Goal: Complete application form: Complete application form

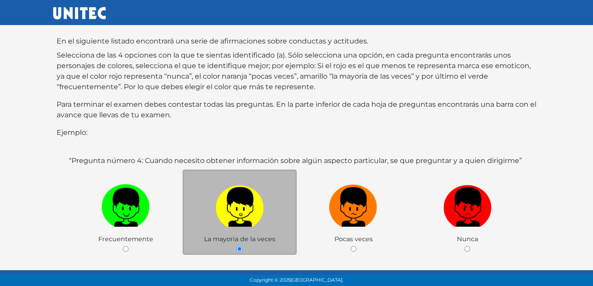
scroll to position [132, 0]
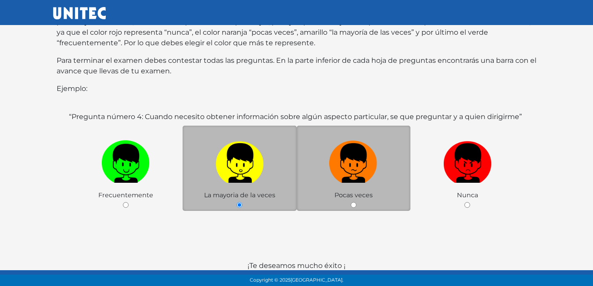
click at [354, 202] on input "radio" at bounding box center [354, 205] width 6 height 6
radio input "true"
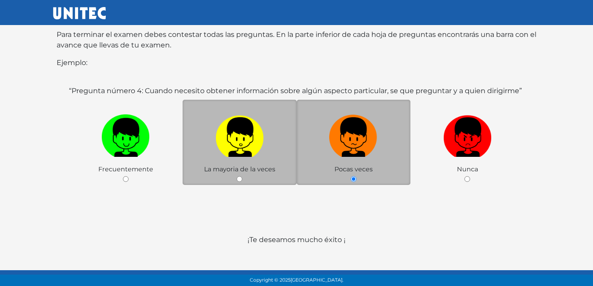
scroll to position [170, 0]
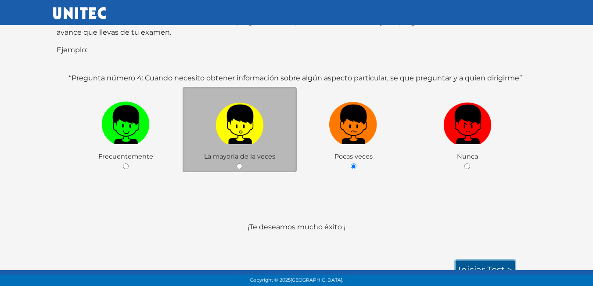
click at [495, 263] on link "Iniciar test >" at bounding box center [485, 269] width 59 height 18
click at [485, 260] on link "Iniciar test >" at bounding box center [485, 269] width 59 height 18
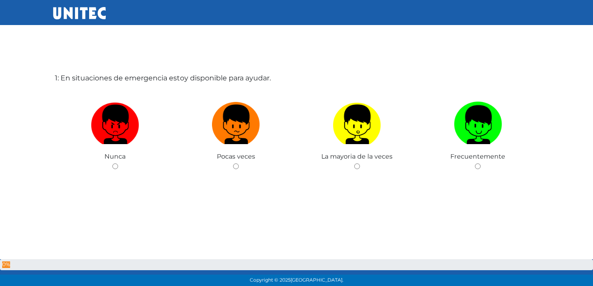
scroll to position [44, 0]
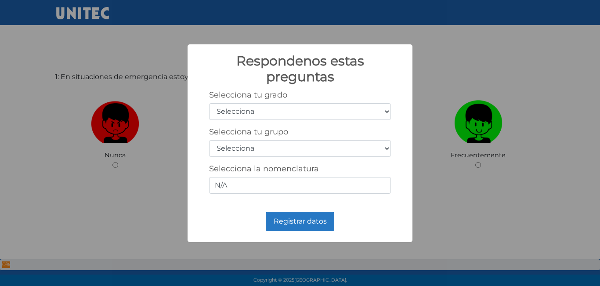
click at [387, 112] on select "Selecciona 1er grado 2do grado 3er grado 4to grado 5to grado 6to grado" at bounding box center [300, 111] width 182 height 17
select select "5"
click at [209, 103] on select "Selecciona 1er grado 2do grado 3er grado 4to grado 5to grado 6to grado" at bounding box center [300, 111] width 182 height 17
click at [340, 144] on select "Selecciona A B C D E F G H I J K L M N O P Q R S T U V W X Y Z" at bounding box center [300, 148] width 182 height 17
select select "a"
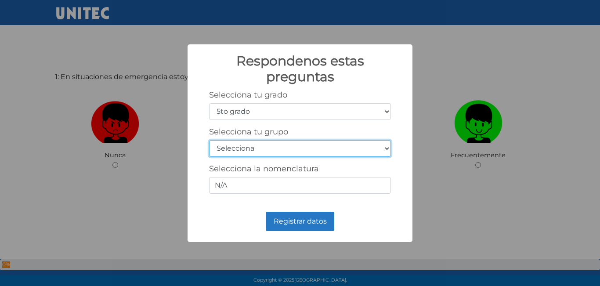
click at [209, 140] on select "Selecciona A B C D E F G H I J K L M N O P Q R S T U V W X Y Z" at bounding box center [300, 148] width 182 height 17
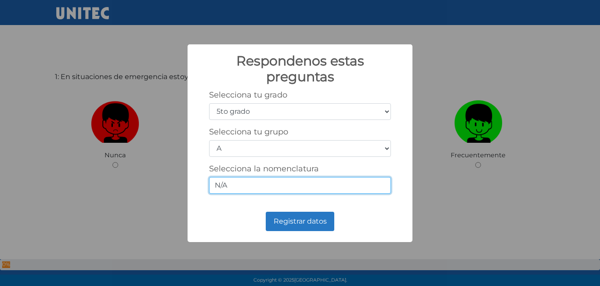
click at [359, 185] on input "N/A" at bounding box center [300, 185] width 182 height 17
type input "N"
type input "5-1"
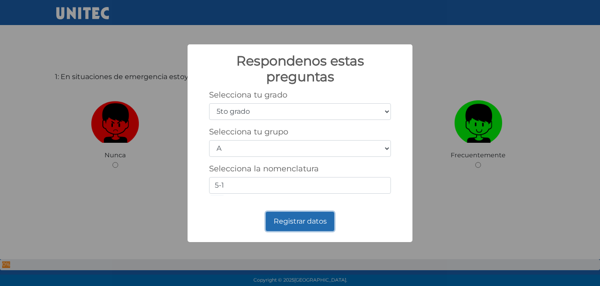
click at [308, 225] on button "Registrar datos" at bounding box center [300, 221] width 68 height 19
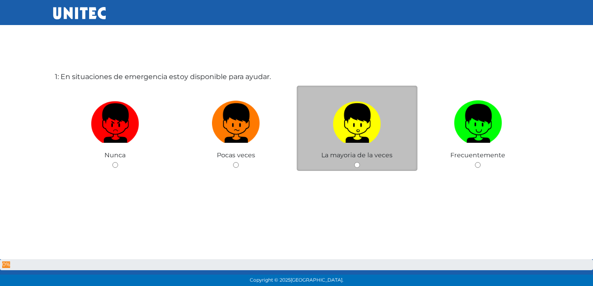
click at [355, 165] on input "radio" at bounding box center [357, 165] width 6 height 6
radio input "true"
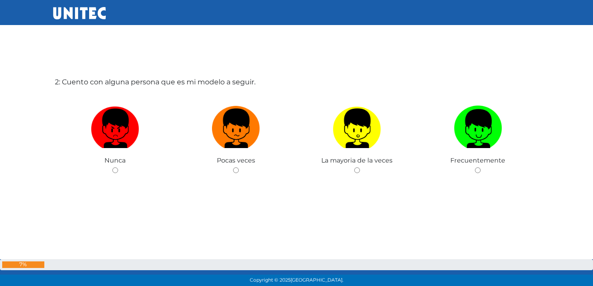
scroll to position [330, 0]
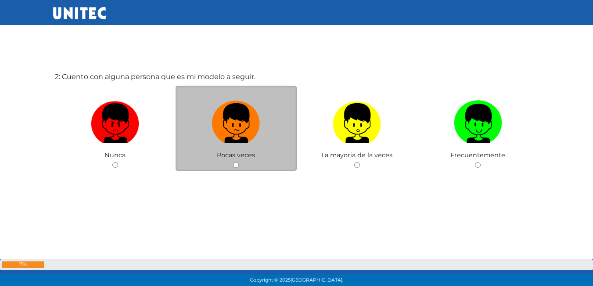
click at [230, 164] on div "Pocas veces" at bounding box center [236, 129] width 121 height 86
click at [235, 165] on input "radio" at bounding box center [236, 165] width 6 height 6
radio input "true"
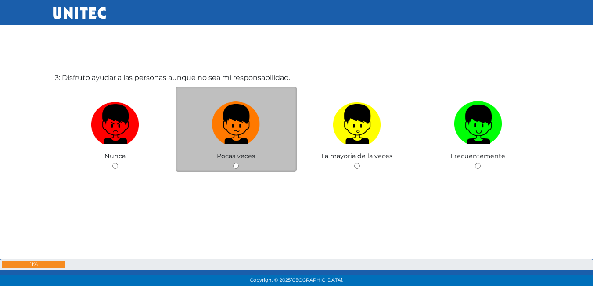
scroll to position [615, 0]
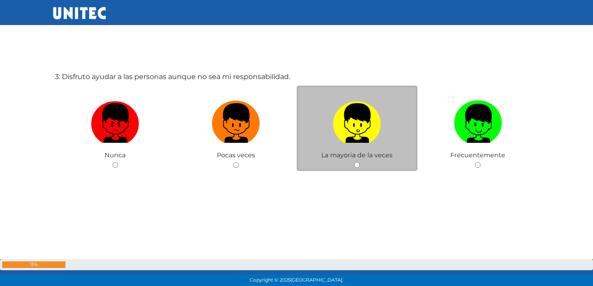
click at [356, 168] on input "radio" at bounding box center [357, 165] width 6 height 6
radio input "true"
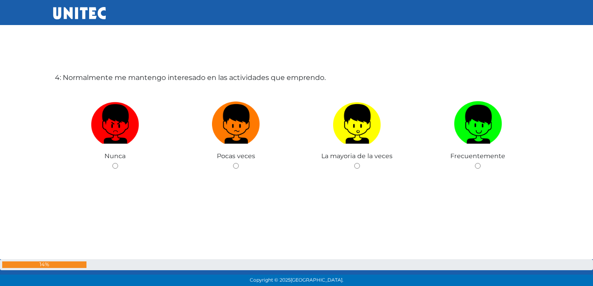
scroll to position [901, 0]
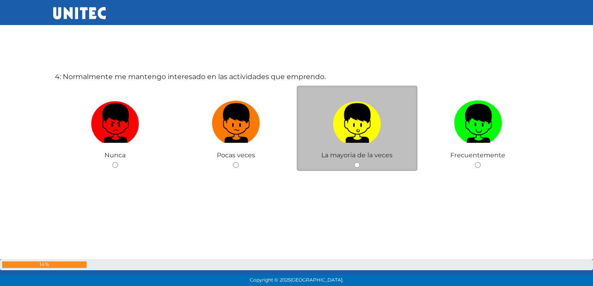
click at [356, 166] on input "radio" at bounding box center [357, 165] width 6 height 6
radio input "true"
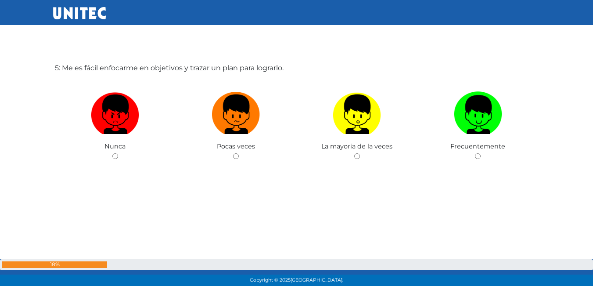
scroll to position [1210, 0]
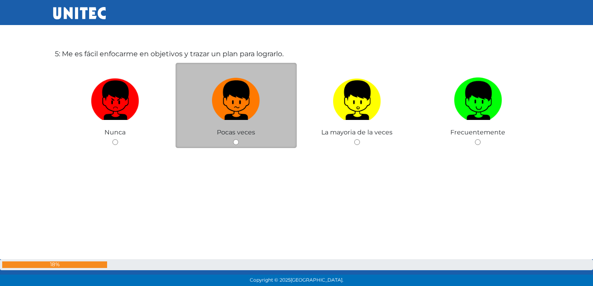
click at [236, 141] on input "radio" at bounding box center [236, 142] width 6 height 6
radio input "true"
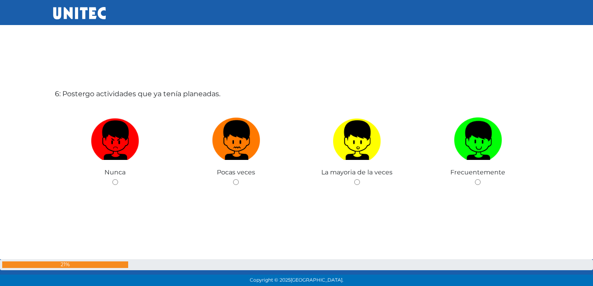
scroll to position [1476, 0]
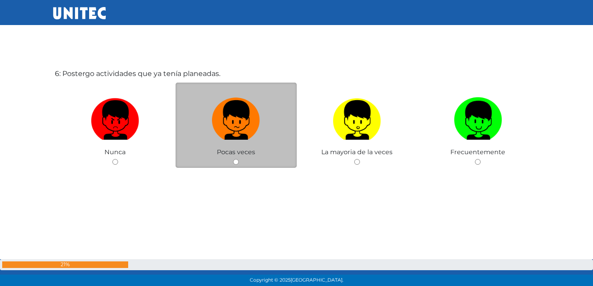
click at [235, 159] on input "radio" at bounding box center [236, 162] width 6 height 6
radio input "true"
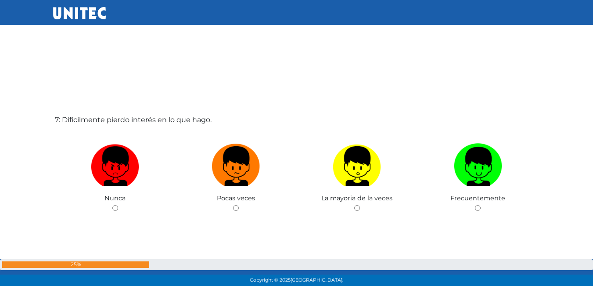
scroll to position [1738, 0]
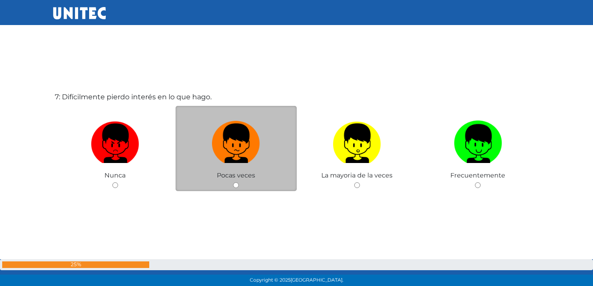
click at [238, 186] on input "radio" at bounding box center [236, 185] width 6 height 6
radio input "true"
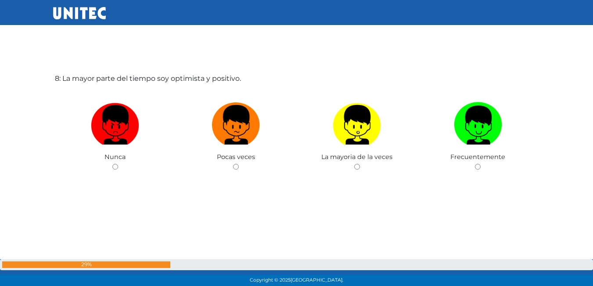
scroll to position [2060, 0]
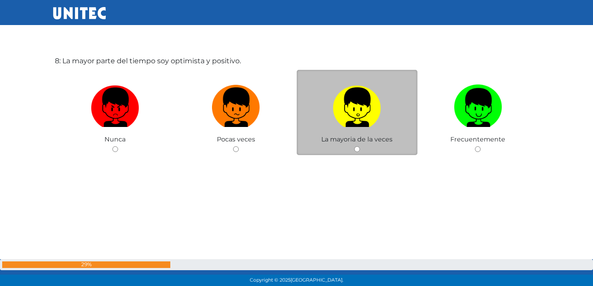
click at [359, 151] on input "radio" at bounding box center [357, 149] width 6 height 6
radio input "true"
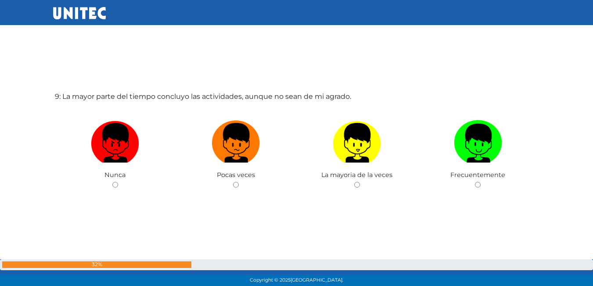
scroll to position [2325, 0]
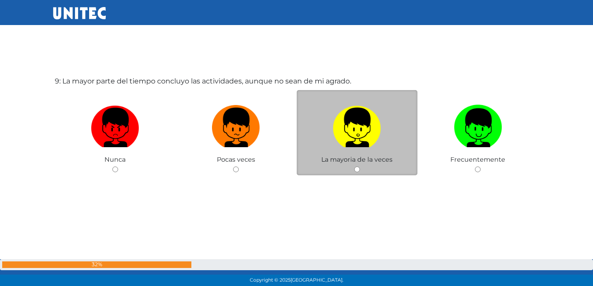
click at [355, 171] on input "radio" at bounding box center [357, 169] width 6 height 6
radio input "true"
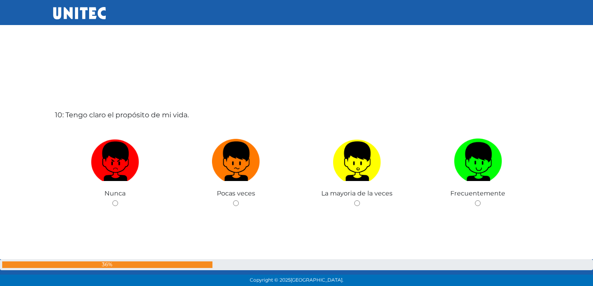
scroll to position [2589, 0]
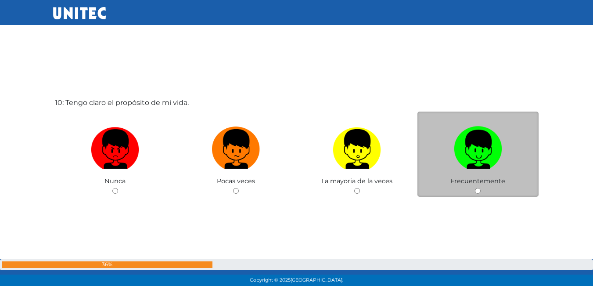
click at [481, 189] on input "radio" at bounding box center [478, 191] width 6 height 6
radio input "true"
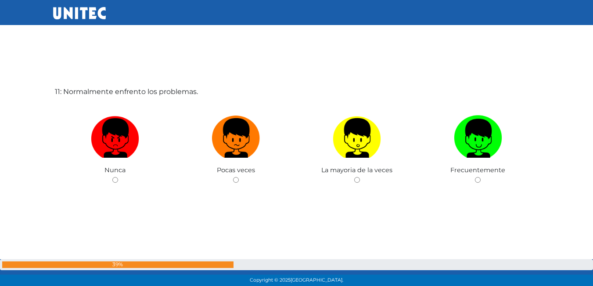
scroll to position [2894, 0]
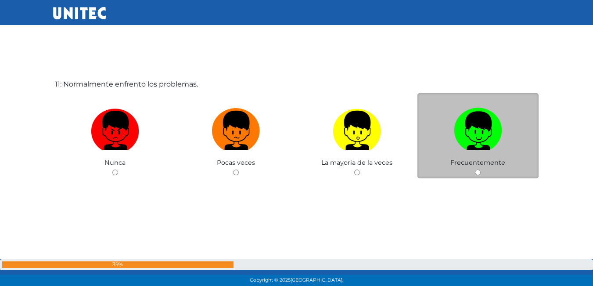
click at [481, 174] on input "radio" at bounding box center [478, 172] width 6 height 6
radio input "true"
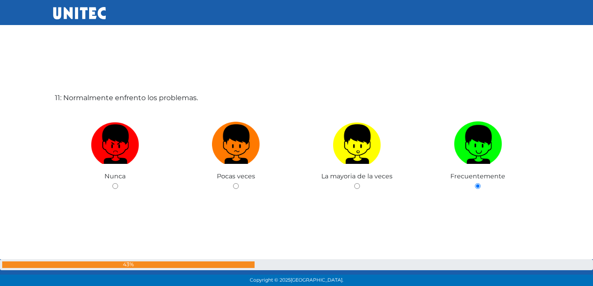
scroll to position [2836, 0]
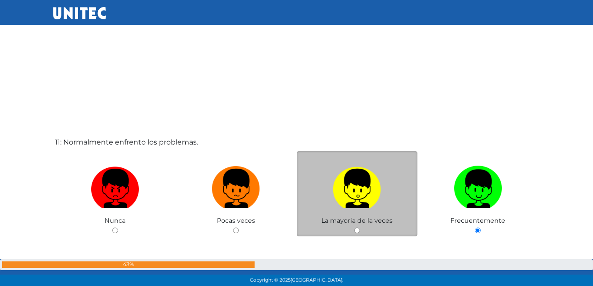
click at [359, 229] on input "radio" at bounding box center [357, 230] width 6 height 6
radio input "true"
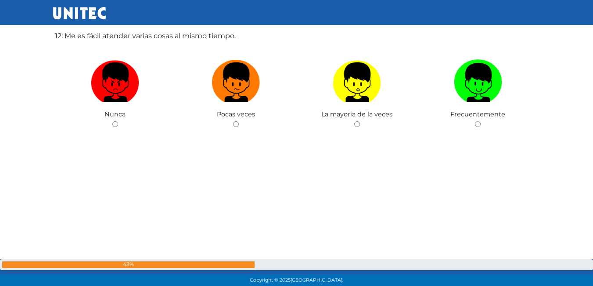
scroll to position [3184, 0]
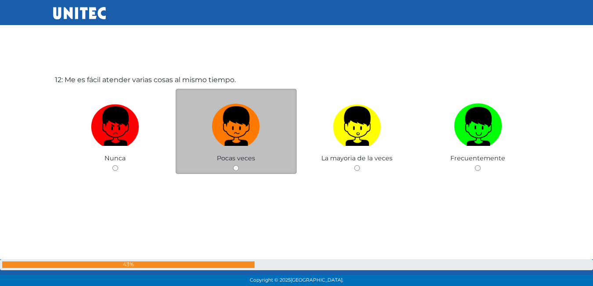
click at [232, 167] on div "Pocas veces" at bounding box center [236, 132] width 121 height 86
click at [236, 168] on input "radio" at bounding box center [236, 168] width 6 height 6
radio input "true"
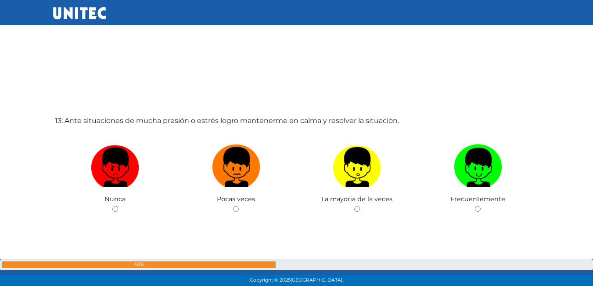
scroll to position [3449, 0]
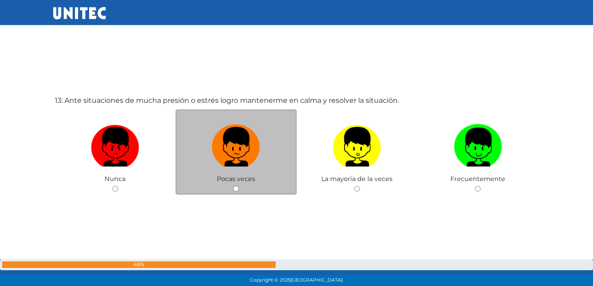
click at [235, 190] on input "radio" at bounding box center [236, 189] width 6 height 6
radio input "true"
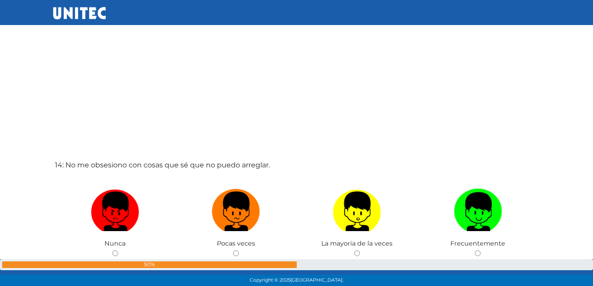
scroll to position [3712, 0]
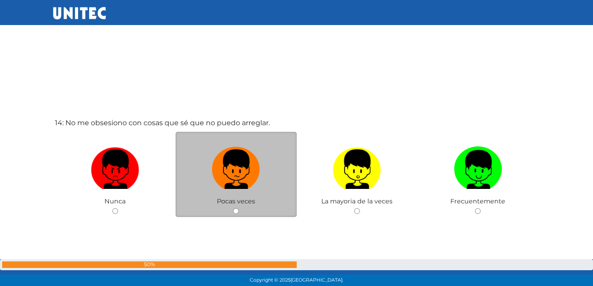
click at [235, 212] on input "radio" at bounding box center [236, 211] width 6 height 6
radio input "true"
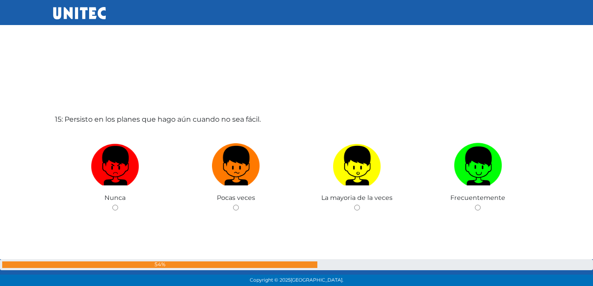
scroll to position [4010, 0]
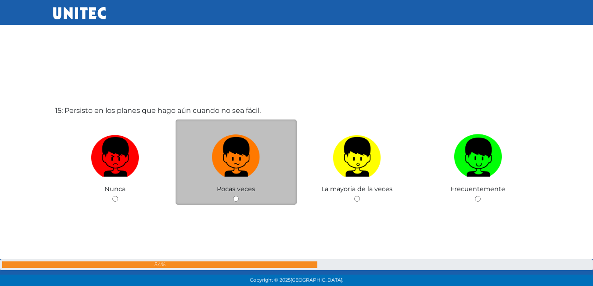
click at [235, 194] on div "Pocas veces" at bounding box center [236, 162] width 121 height 86
click at [237, 198] on input "radio" at bounding box center [236, 199] width 6 height 6
radio input "true"
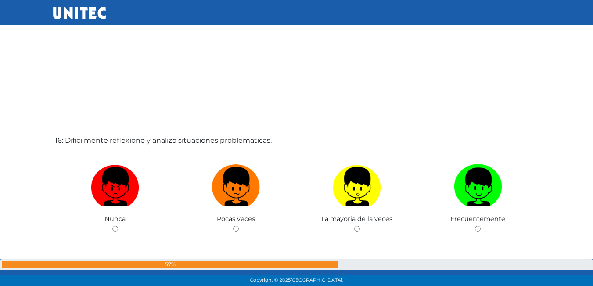
scroll to position [4310, 0]
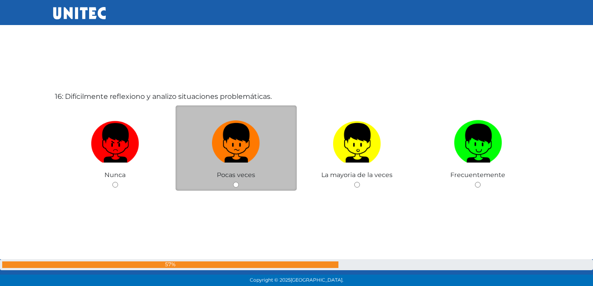
click at [234, 182] on input "radio" at bounding box center [236, 185] width 6 height 6
radio input "true"
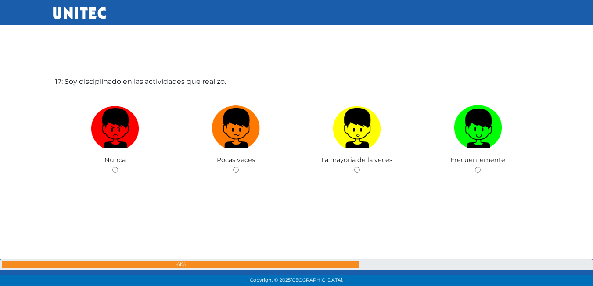
scroll to position [4615, 0]
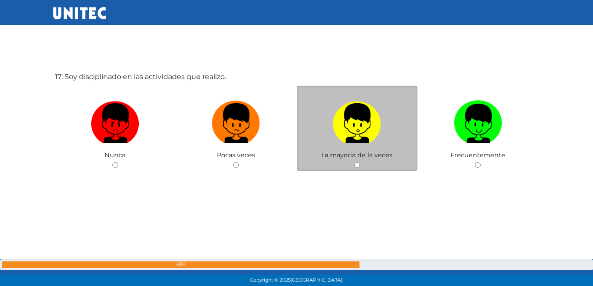
click at [356, 167] on input "radio" at bounding box center [357, 165] width 6 height 6
radio input "true"
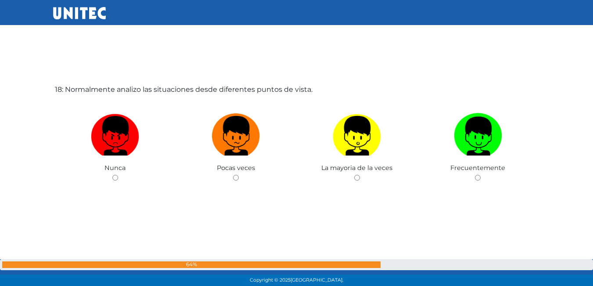
scroll to position [4901, 0]
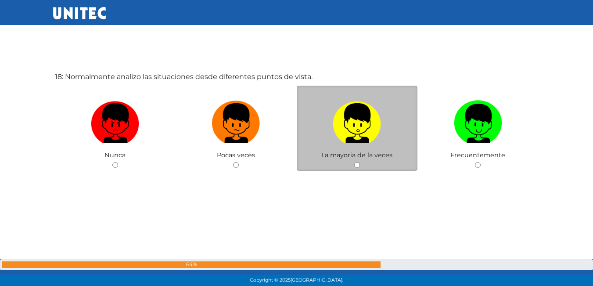
click at [356, 166] on input "radio" at bounding box center [357, 165] width 6 height 6
radio input "true"
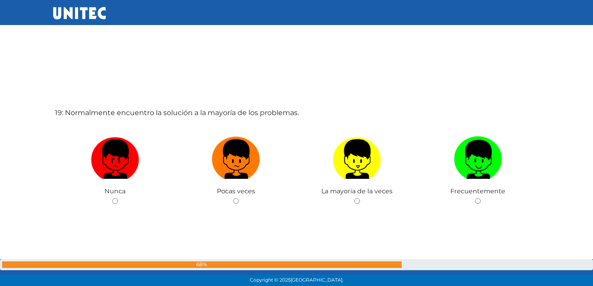
scroll to position [5166, 0]
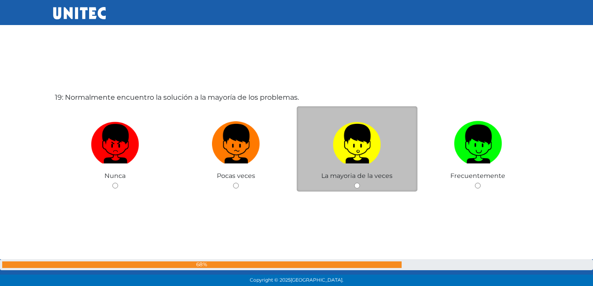
click at [355, 184] on input "radio" at bounding box center [357, 186] width 6 height 6
radio input "true"
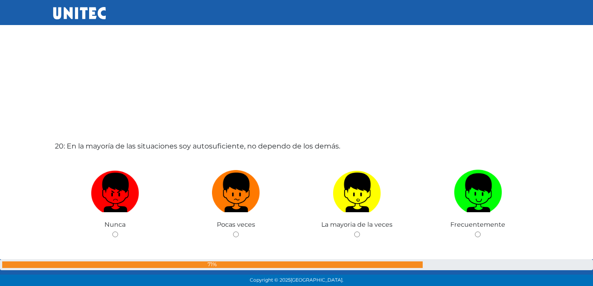
scroll to position [5420, 0]
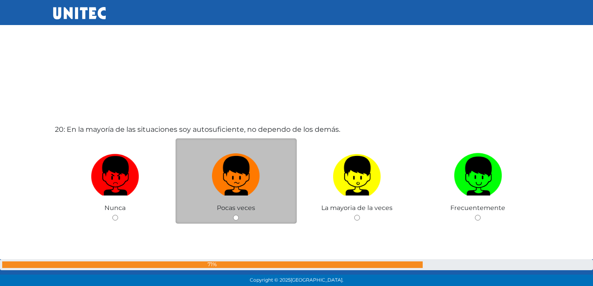
click at [236, 218] on input "radio" at bounding box center [236, 218] width 6 height 6
radio input "true"
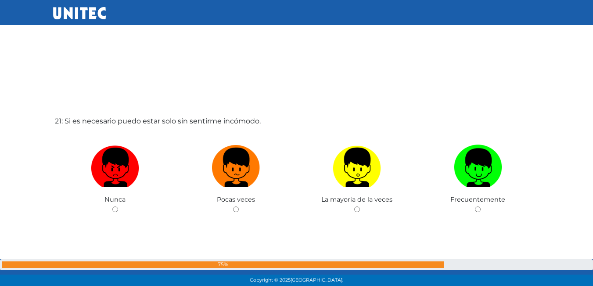
scroll to position [5714, 0]
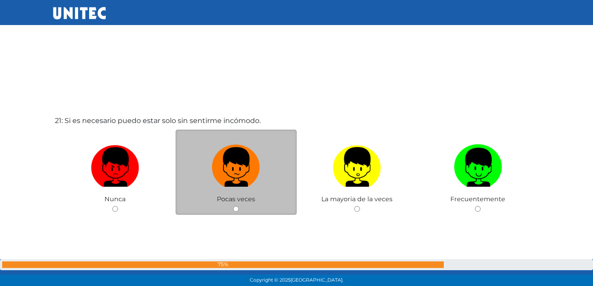
click at [233, 209] on input "radio" at bounding box center [236, 209] width 6 height 6
radio input "true"
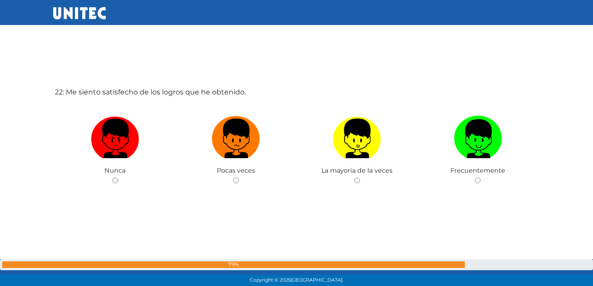
scroll to position [6044, 0]
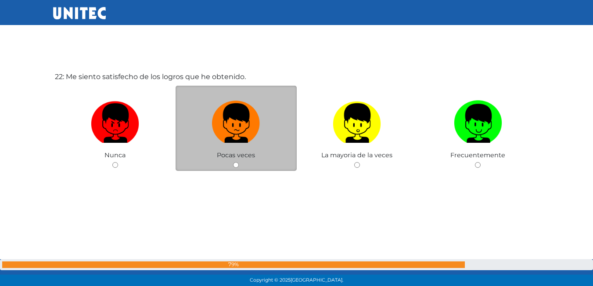
click at [236, 162] on input "radio" at bounding box center [236, 165] width 6 height 6
radio input "true"
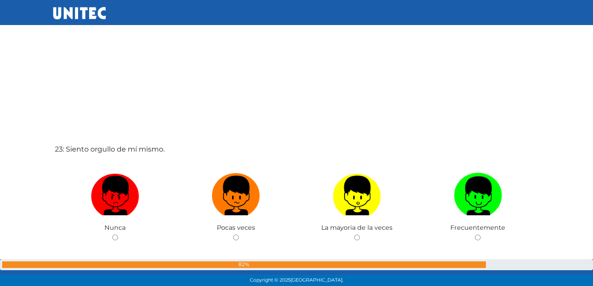
scroll to position [6301, 0]
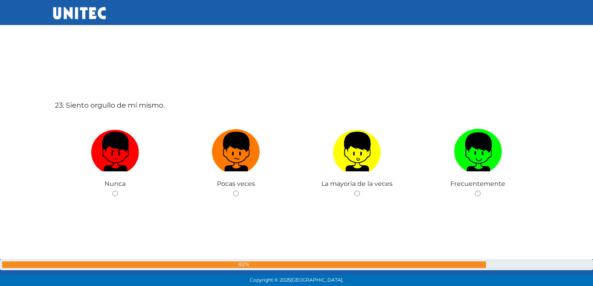
click at [357, 194] on input "radio" at bounding box center [357, 193] width 6 height 6
radio input "true"
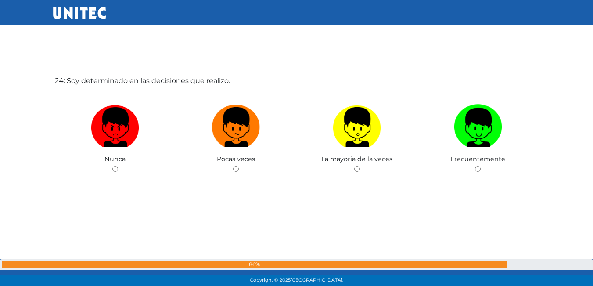
scroll to position [6615, 0]
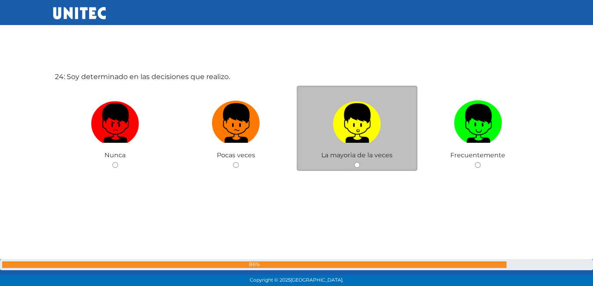
click at [356, 166] on input "radio" at bounding box center [357, 165] width 6 height 6
radio input "true"
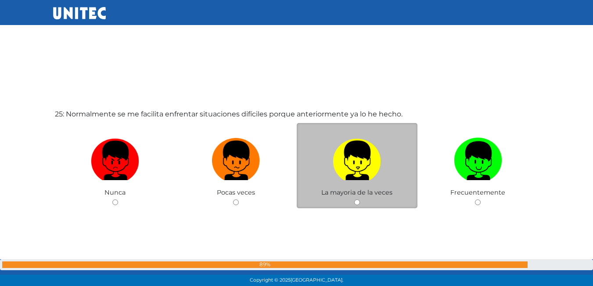
scroll to position [6901, 0]
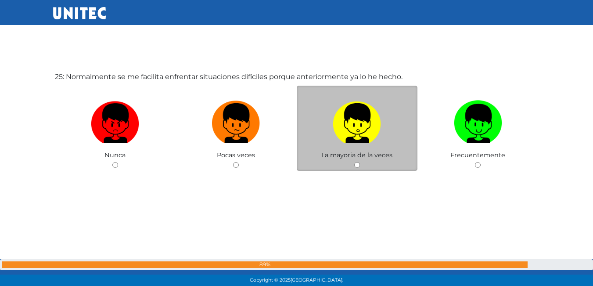
click at [356, 164] on input "radio" at bounding box center [357, 165] width 6 height 6
radio input "true"
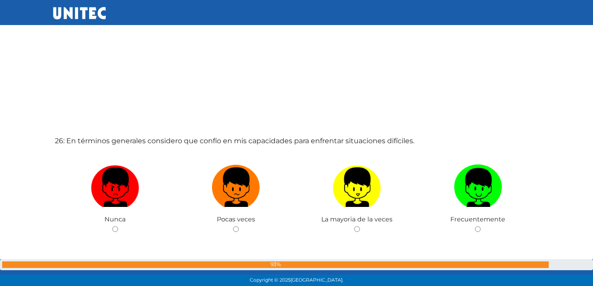
scroll to position [7167, 0]
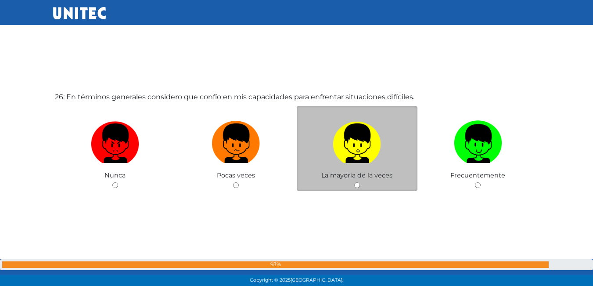
click at [357, 183] on input "radio" at bounding box center [357, 185] width 6 height 6
radio input "true"
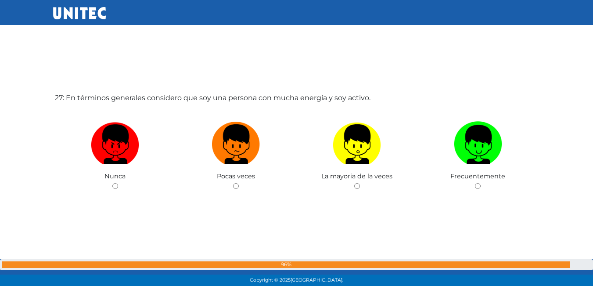
scroll to position [7475, 0]
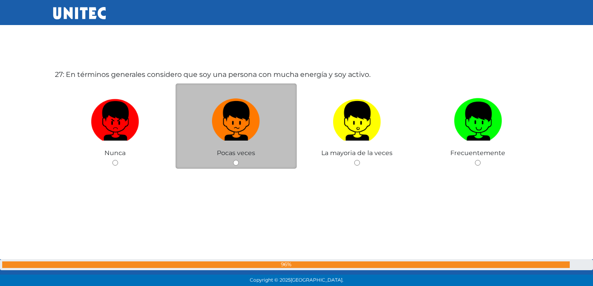
click at [238, 160] on input "radio" at bounding box center [236, 163] width 6 height 6
radio input "true"
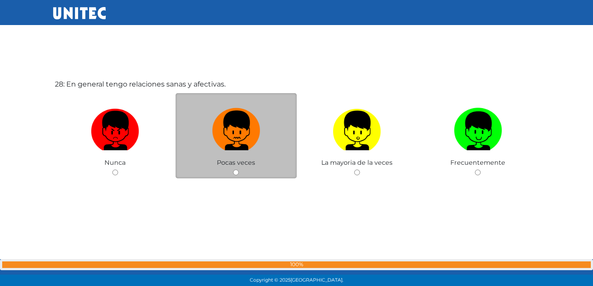
scroll to position [7758, 0]
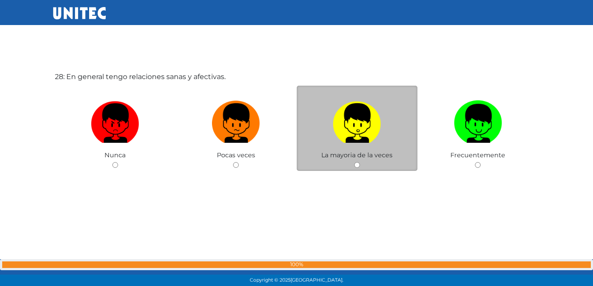
click at [356, 165] on input "radio" at bounding box center [357, 165] width 6 height 6
radio input "true"
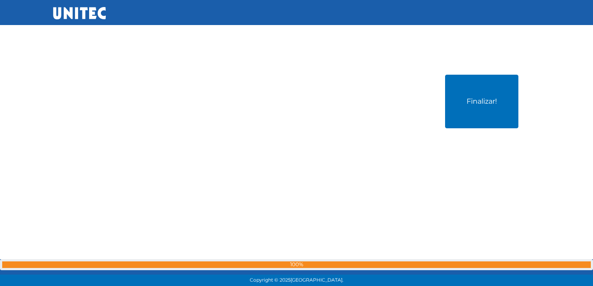
scroll to position [8044, 0]
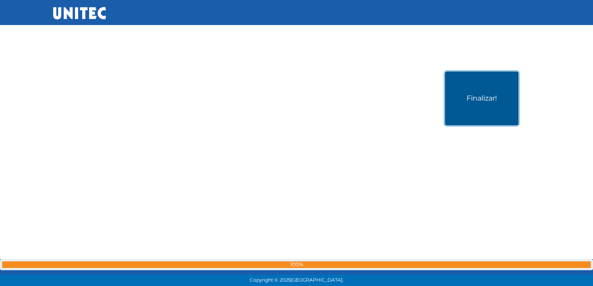
click at [493, 115] on button "Finalizar!" at bounding box center [481, 99] width 73 height 54
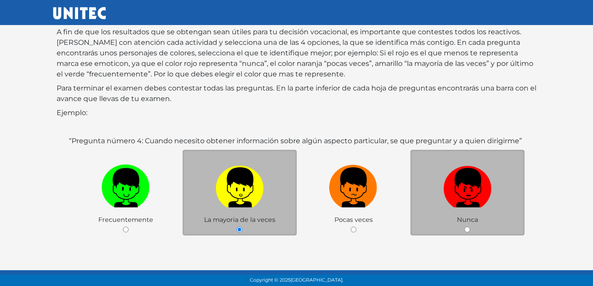
scroll to position [131, 0]
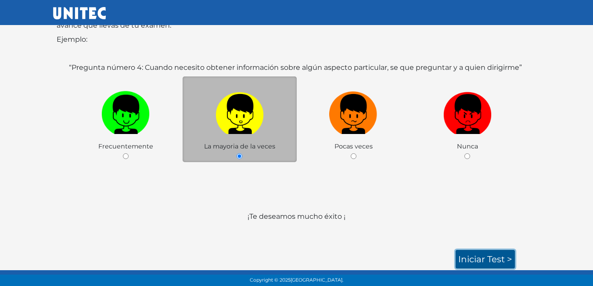
click at [471, 258] on link "Iniciar test >" at bounding box center [485, 259] width 59 height 18
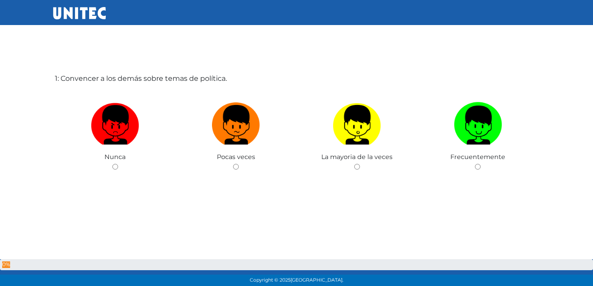
scroll to position [44, 0]
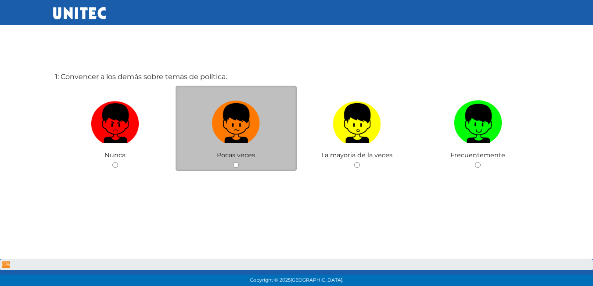
click at [238, 168] on div "Pocas veces" at bounding box center [236, 129] width 121 height 86
click at [237, 162] on div "Pocas veces" at bounding box center [236, 129] width 121 height 86
click at [236, 163] on input "radio" at bounding box center [236, 165] width 6 height 6
radio input "true"
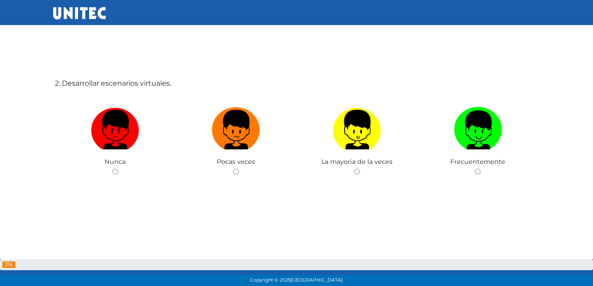
scroll to position [352, 0]
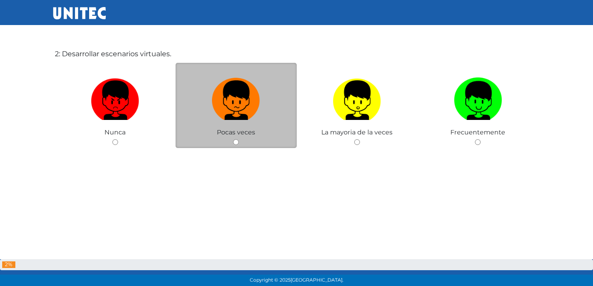
click at [236, 140] on input "radio" at bounding box center [236, 142] width 6 height 6
radio input "true"
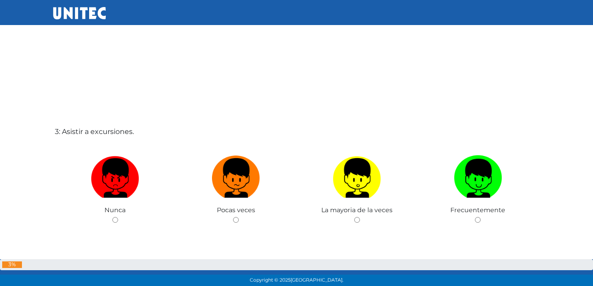
scroll to position [572, 0]
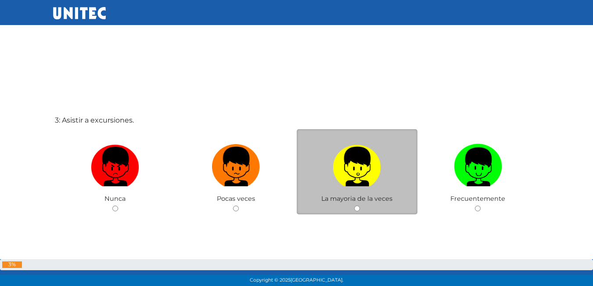
click at [359, 208] on input "radio" at bounding box center [357, 208] width 6 height 6
radio input "true"
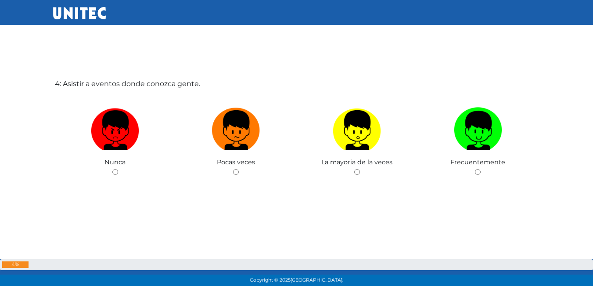
scroll to position [901, 0]
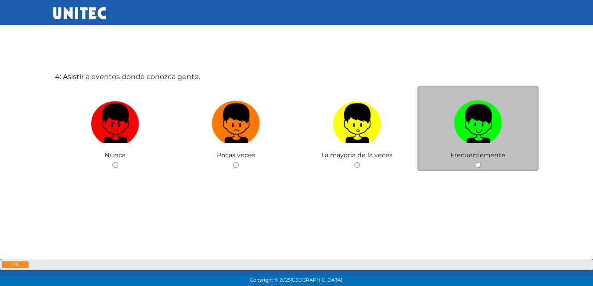
click at [479, 163] on input "radio" at bounding box center [478, 165] width 6 height 6
radio input "true"
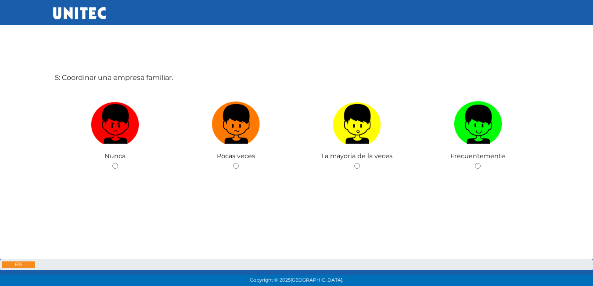
scroll to position [1187, 0]
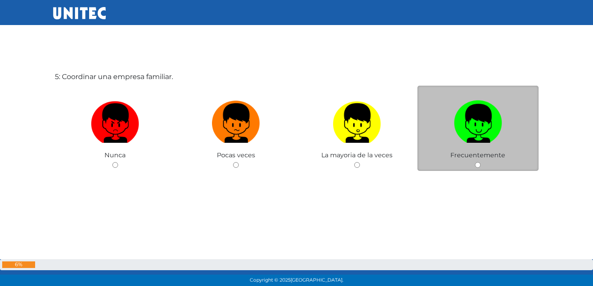
click at [477, 164] on input "radio" at bounding box center [478, 165] width 6 height 6
radio input "true"
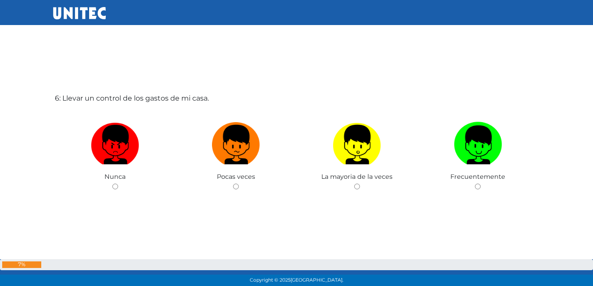
scroll to position [1452, 0]
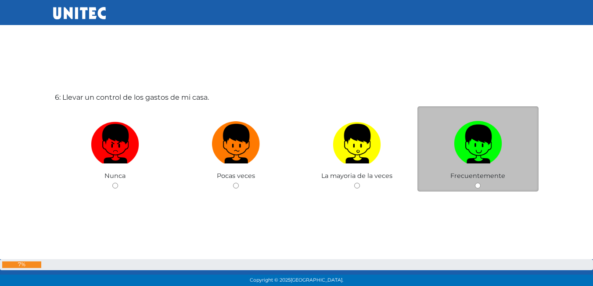
click at [478, 187] on input "radio" at bounding box center [478, 186] width 6 height 6
radio input "true"
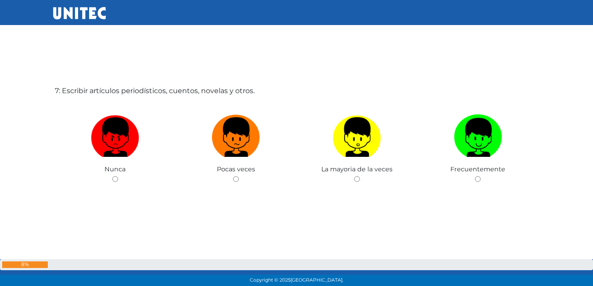
scroll to position [1760, 0]
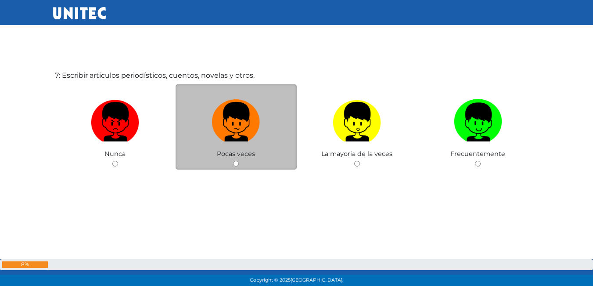
click at [232, 164] on div "Pocas veces" at bounding box center [236, 127] width 121 height 86
click at [234, 162] on input "radio" at bounding box center [236, 164] width 6 height 6
radio input "true"
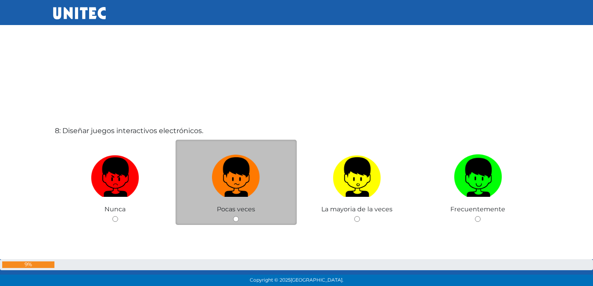
scroll to position [2023, 0]
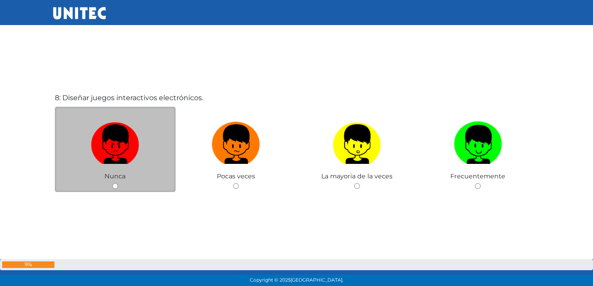
click at [115, 183] on input "radio" at bounding box center [115, 186] width 6 height 6
radio input "true"
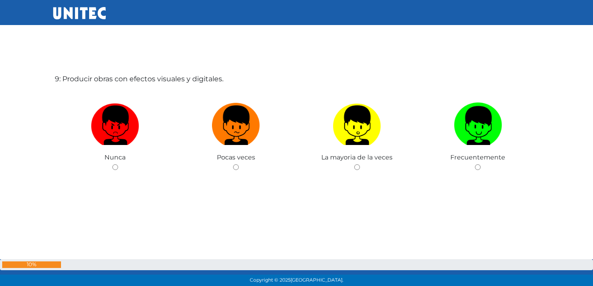
scroll to position [2330, 0]
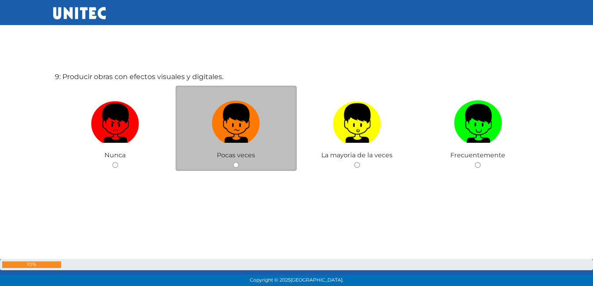
click at [236, 162] on input "radio" at bounding box center [236, 165] width 6 height 6
radio input "true"
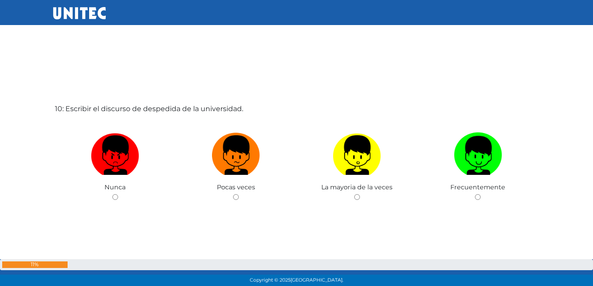
scroll to position [2594, 0]
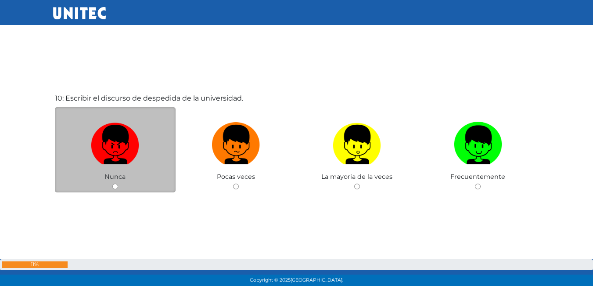
click at [114, 183] on div "Nunca" at bounding box center [115, 150] width 121 height 86
click at [119, 186] on div "Nunca" at bounding box center [115, 150] width 121 height 86
click at [117, 187] on input "radio" at bounding box center [115, 186] width 6 height 6
radio input "true"
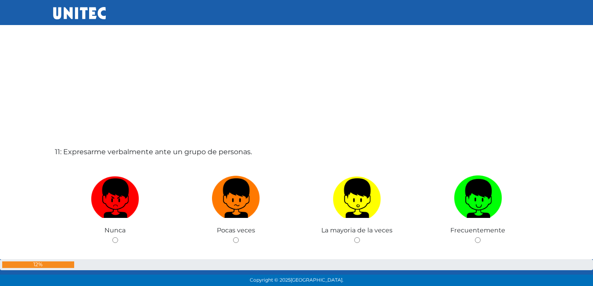
scroll to position [2859, 0]
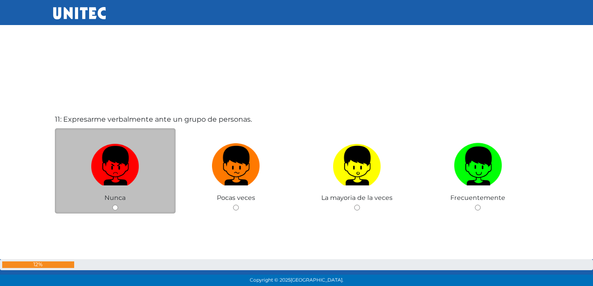
click at [115, 208] on input "radio" at bounding box center [115, 208] width 6 height 6
radio input "true"
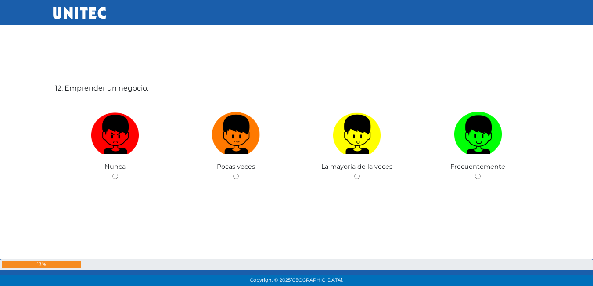
scroll to position [3187, 0]
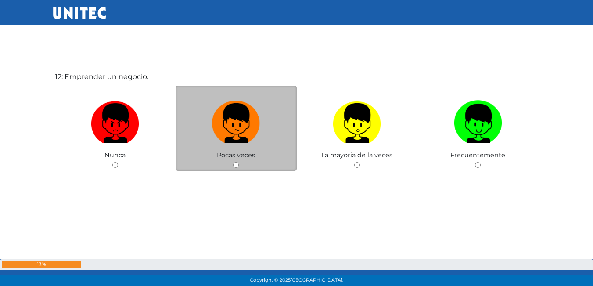
click at [236, 165] on input "radio" at bounding box center [236, 165] width 6 height 6
radio input "true"
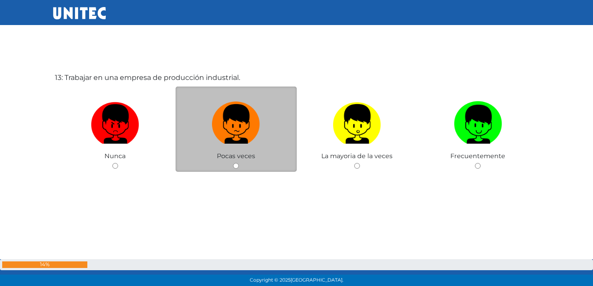
scroll to position [3473, 0]
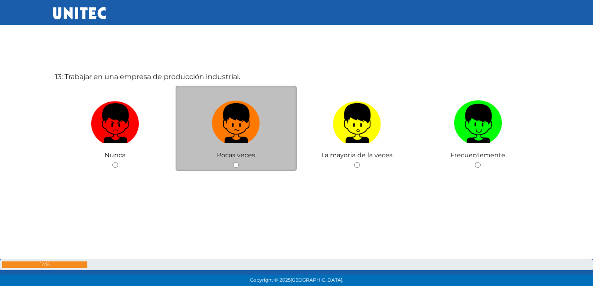
click at [233, 165] on input "radio" at bounding box center [236, 165] width 6 height 6
radio input "true"
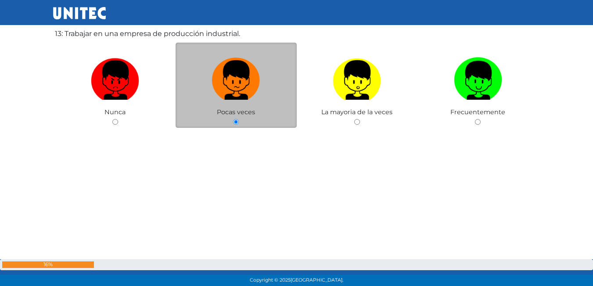
scroll to position [3518, 0]
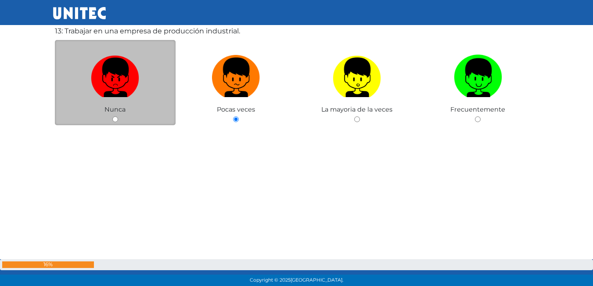
click at [115, 118] on input "radio" at bounding box center [115, 119] width 6 height 6
radio input "true"
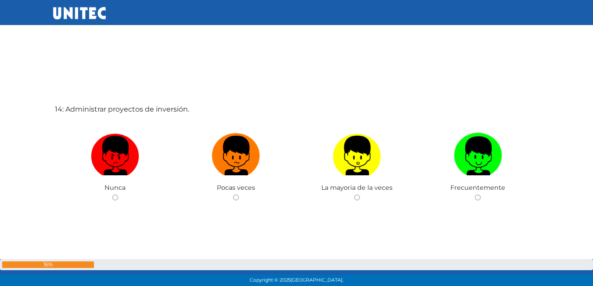
scroll to position [3741, 0]
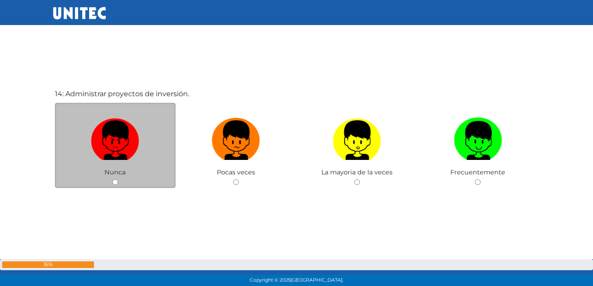
click at [115, 181] on input "radio" at bounding box center [115, 182] width 6 height 6
radio input "true"
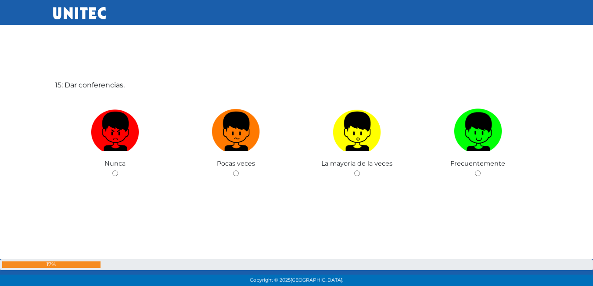
scroll to position [4049, 0]
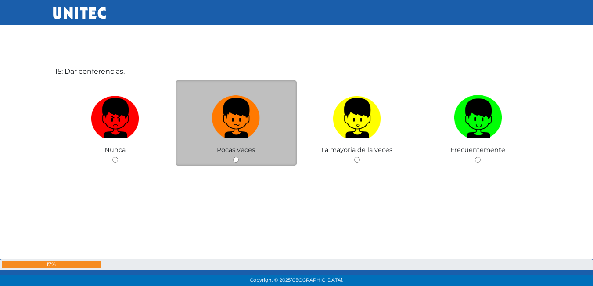
click at [236, 161] on input "radio" at bounding box center [236, 160] width 6 height 6
radio input "true"
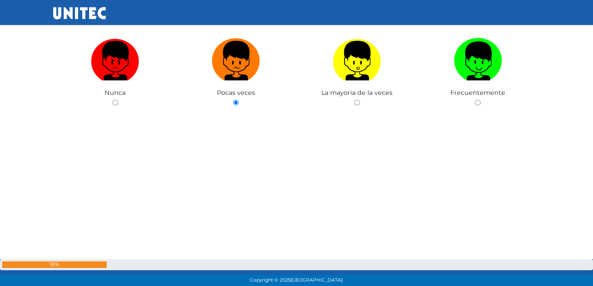
scroll to position [4066, 0]
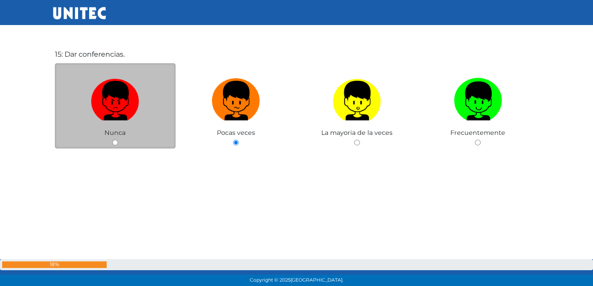
click at [114, 141] on input "radio" at bounding box center [115, 143] width 6 height 6
radio input "true"
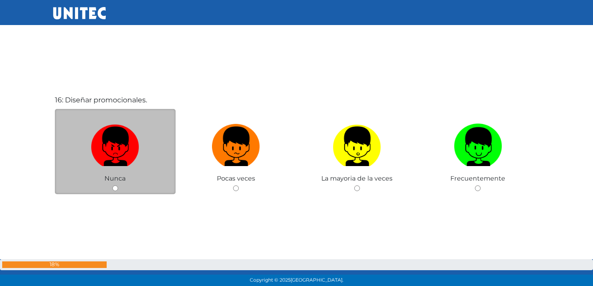
scroll to position [4322, 0]
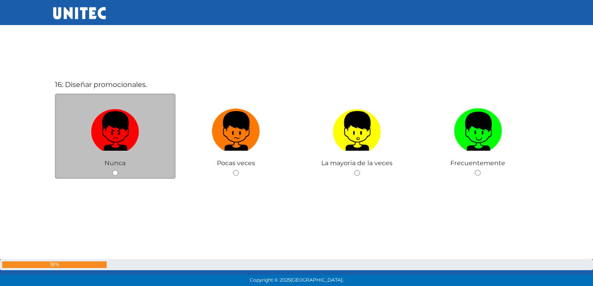
click at [115, 173] on input "radio" at bounding box center [115, 173] width 6 height 6
radio input "true"
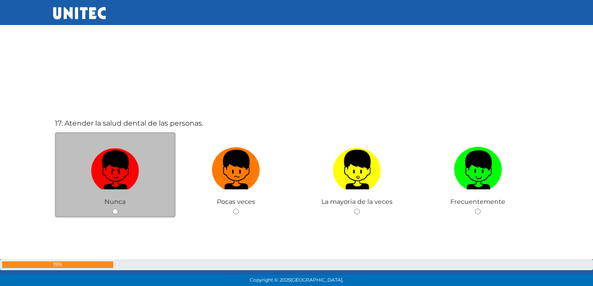
scroll to position [4577, 0]
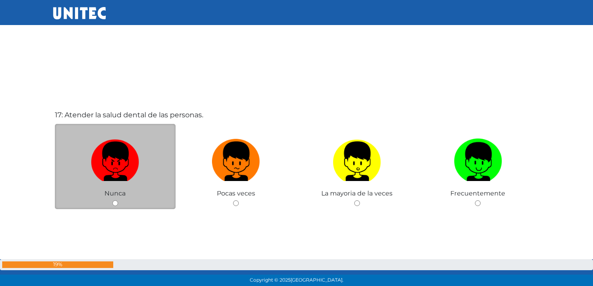
click at [115, 203] on input "radio" at bounding box center [115, 203] width 6 height 6
radio input "true"
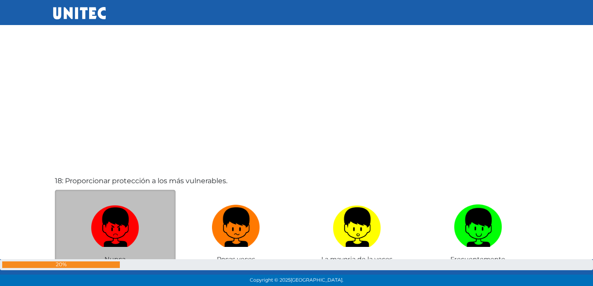
scroll to position [4841, 0]
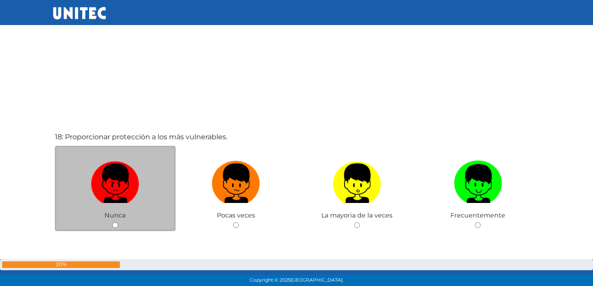
click at [115, 225] on input "radio" at bounding box center [115, 225] width 6 height 6
radio input "true"
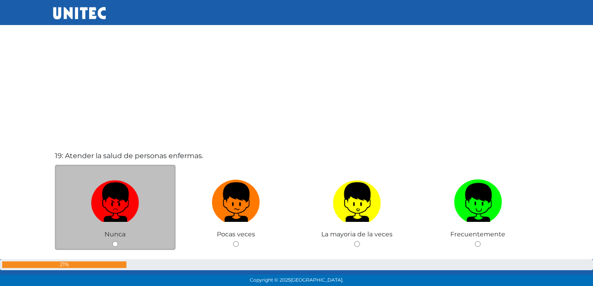
scroll to position [5149, 0]
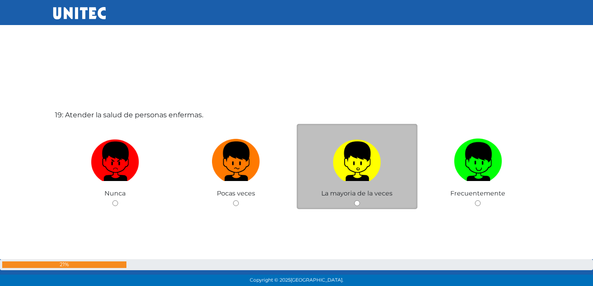
click at [357, 202] on input "radio" at bounding box center [357, 203] width 6 height 6
radio input "true"
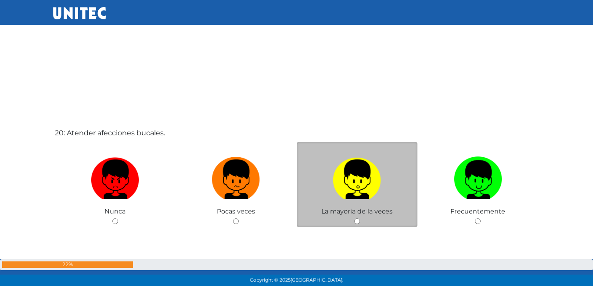
scroll to position [5449, 0]
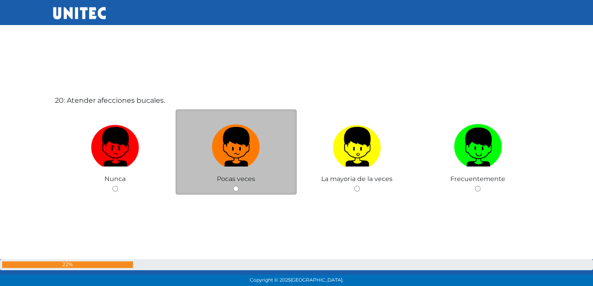
click at [235, 186] on input "radio" at bounding box center [236, 189] width 6 height 6
radio input "true"
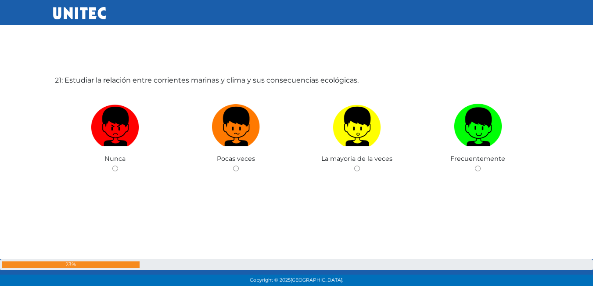
scroll to position [5758, 0]
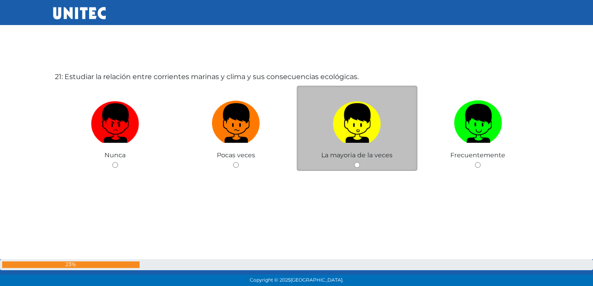
click at [356, 166] on input "radio" at bounding box center [357, 165] width 6 height 6
radio input "true"
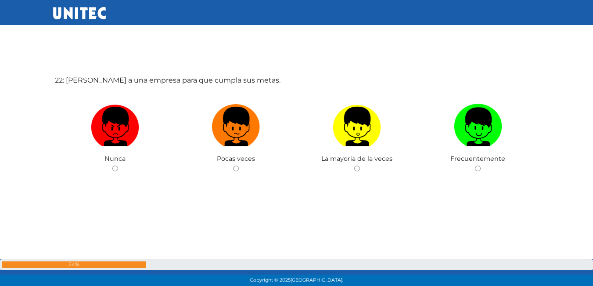
scroll to position [6044, 0]
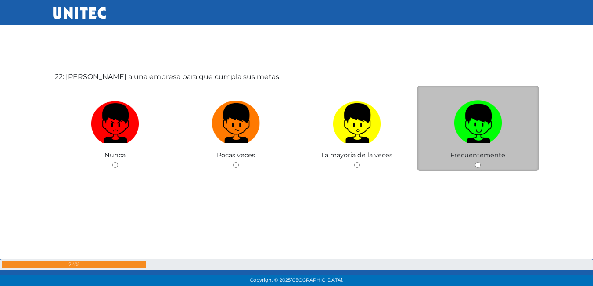
click at [476, 162] on input "radio" at bounding box center [478, 165] width 6 height 6
radio input "true"
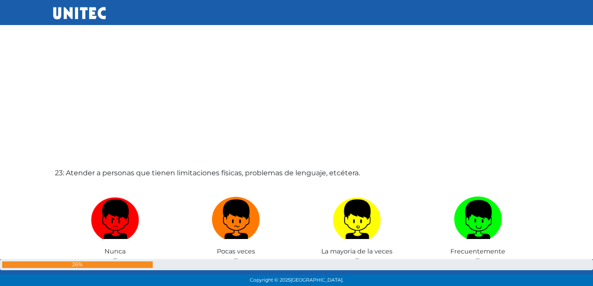
scroll to position [6277, 0]
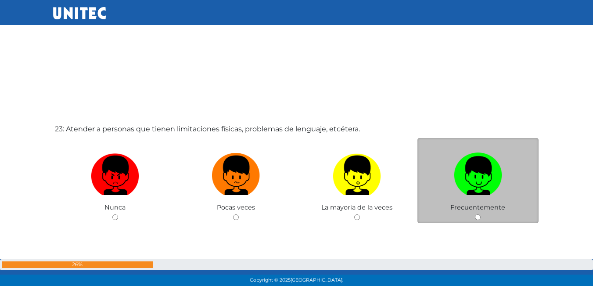
click at [479, 216] on input "radio" at bounding box center [478, 217] width 6 height 6
radio input "true"
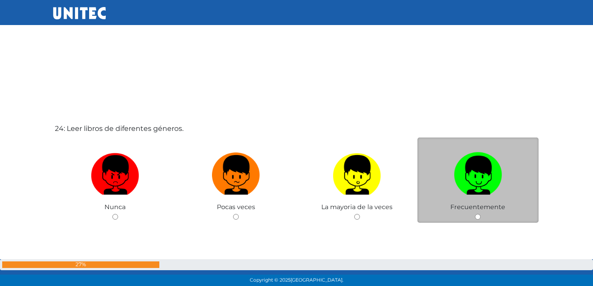
scroll to position [6584, 0]
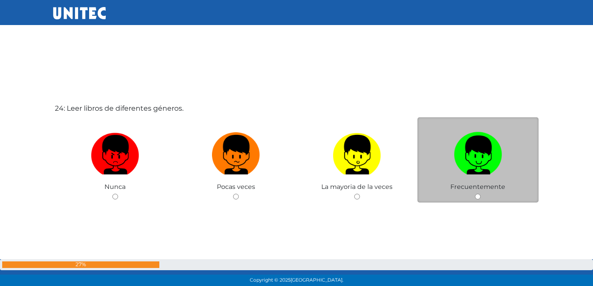
click at [478, 197] on input "radio" at bounding box center [478, 197] width 6 height 6
radio input "true"
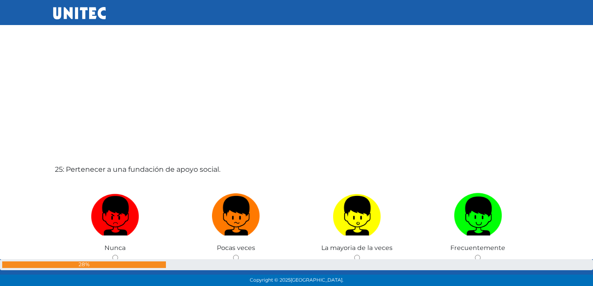
scroll to position [6847, 0]
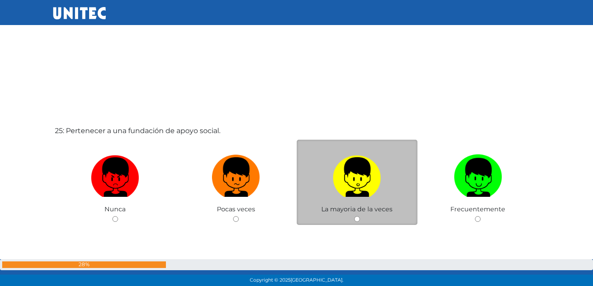
click at [358, 217] on input "radio" at bounding box center [357, 219] width 6 height 6
radio input "true"
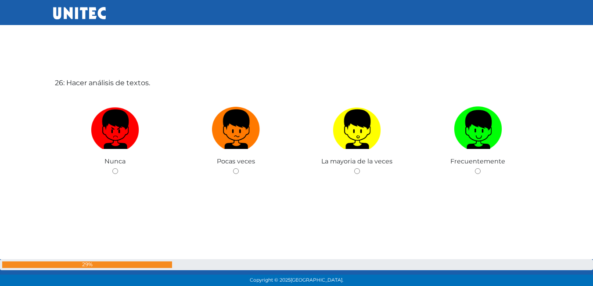
scroll to position [7187, 0]
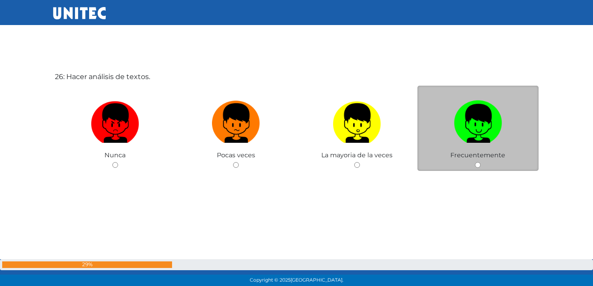
click at [478, 164] on input "radio" at bounding box center [478, 165] width 6 height 6
radio input "true"
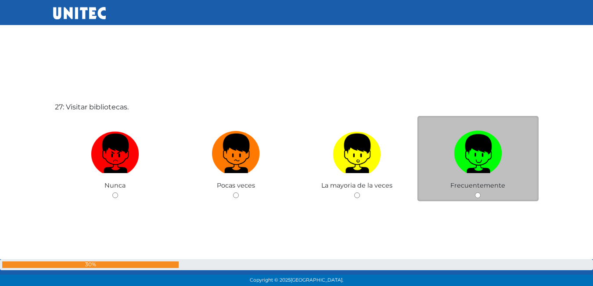
scroll to position [7452, 0]
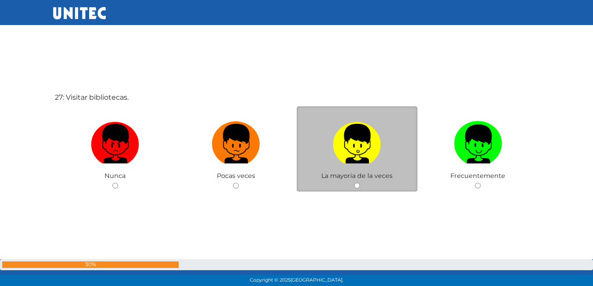
click at [356, 187] on input "radio" at bounding box center [357, 186] width 6 height 6
radio input "true"
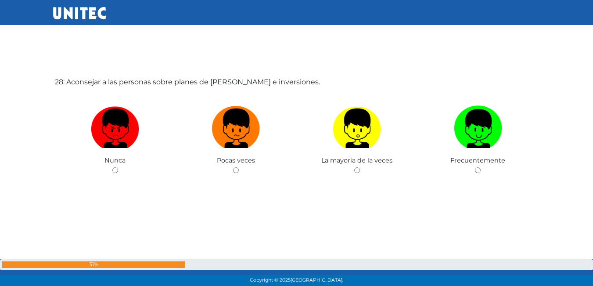
scroll to position [7758, 0]
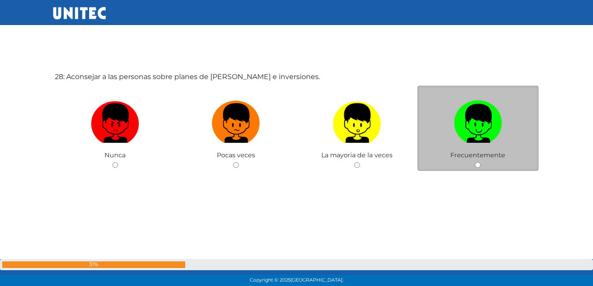
click at [478, 165] on input "radio" at bounding box center [478, 165] width 6 height 6
radio input "true"
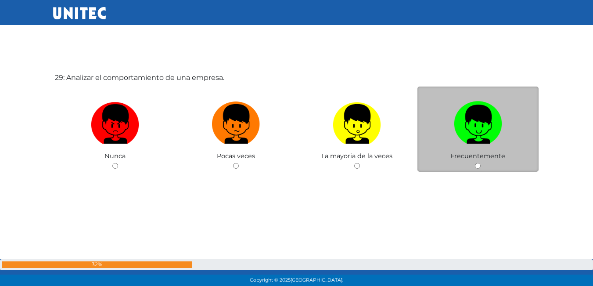
scroll to position [8044, 0]
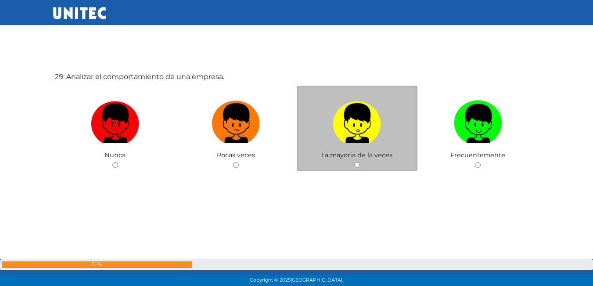
click at [358, 164] on input "radio" at bounding box center [357, 165] width 6 height 6
radio input "true"
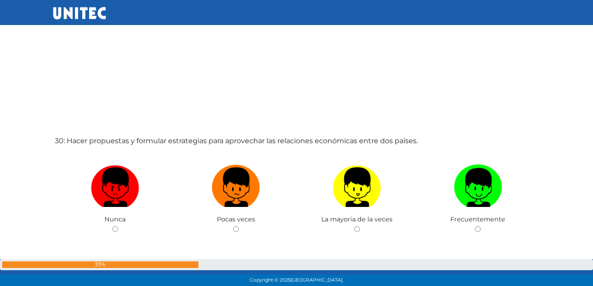
scroll to position [8310, 0]
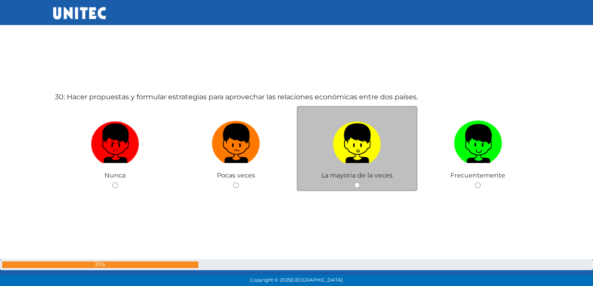
click at [356, 188] on input "radio" at bounding box center [357, 185] width 6 height 6
radio input "true"
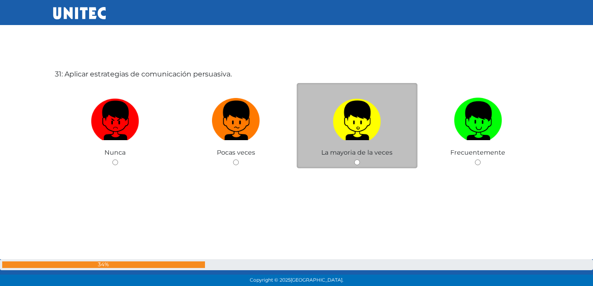
scroll to position [8619, 0]
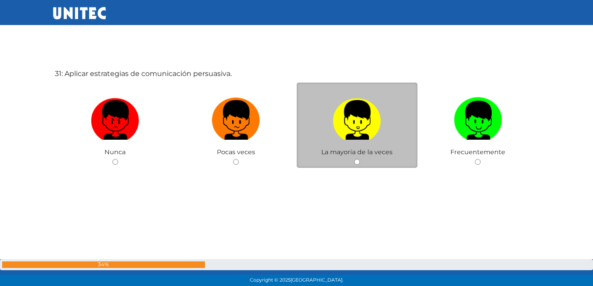
click at [357, 163] on input "radio" at bounding box center [357, 162] width 6 height 6
radio input "true"
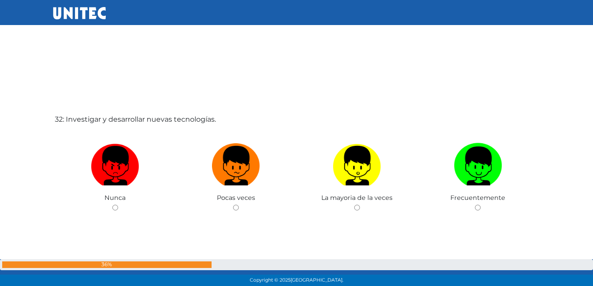
scroll to position [8874, 0]
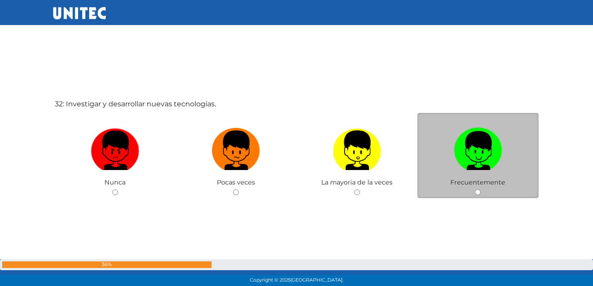
click at [477, 189] on input "radio" at bounding box center [478, 192] width 6 height 6
radio input "true"
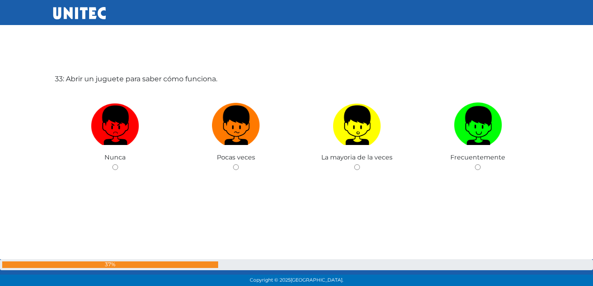
scroll to position [9187, 0]
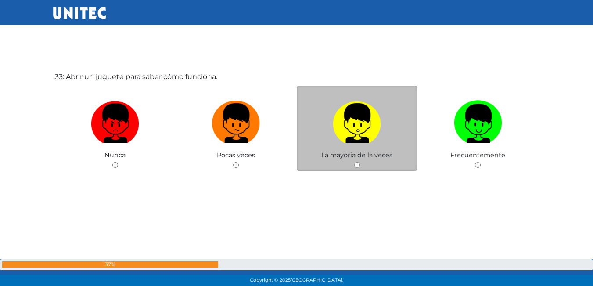
click at [354, 165] on input "radio" at bounding box center [357, 165] width 6 height 6
radio input "true"
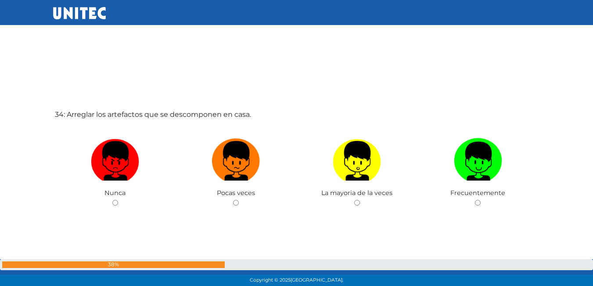
scroll to position [9450, 0]
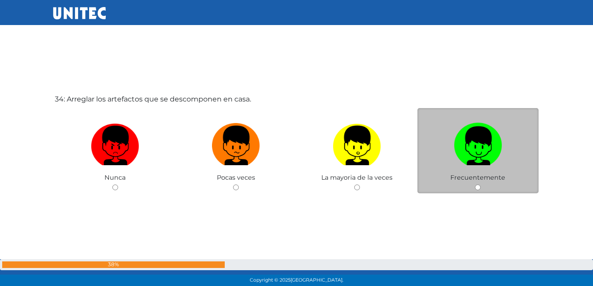
click at [477, 186] on input "radio" at bounding box center [478, 187] width 6 height 6
radio input "true"
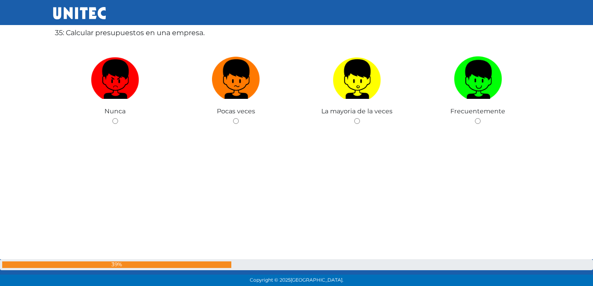
scroll to position [9758, 0]
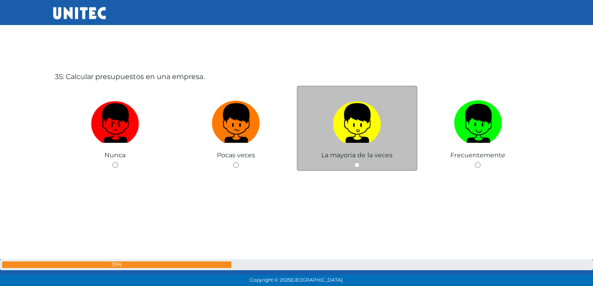
click at [355, 160] on div "La mayoria de la veces" at bounding box center [357, 129] width 121 height 86
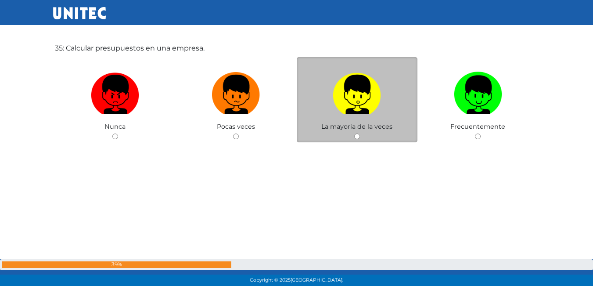
scroll to position [9802, 0]
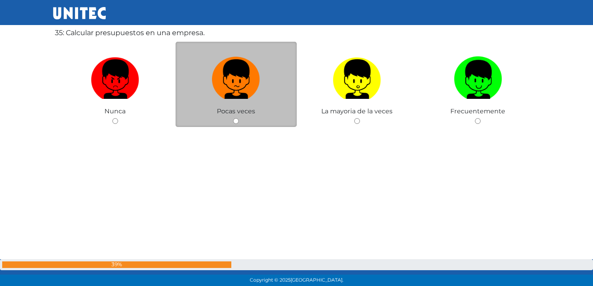
click at [234, 122] on input "radio" at bounding box center [236, 121] width 6 height 6
radio input "true"
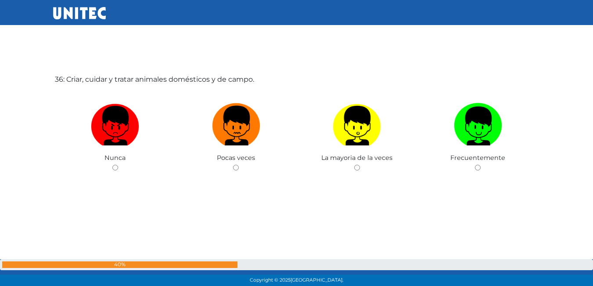
scroll to position [10062, 0]
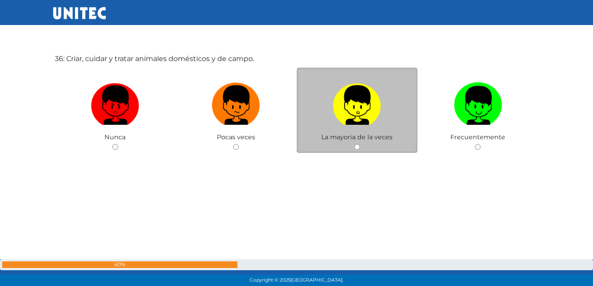
click at [354, 144] on input "radio" at bounding box center [357, 147] width 6 height 6
radio input "true"
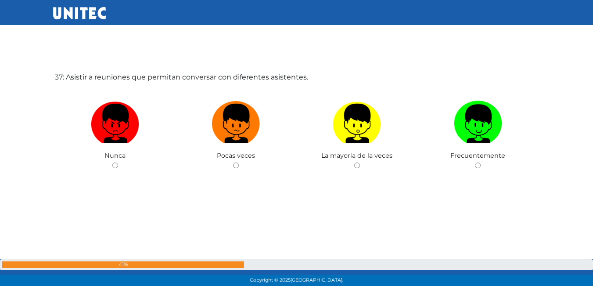
scroll to position [10330, 0]
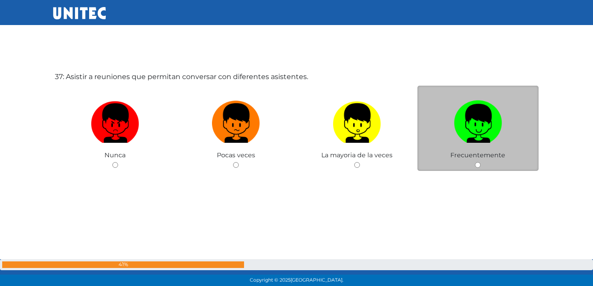
click at [477, 162] on input "radio" at bounding box center [478, 165] width 6 height 6
radio input "true"
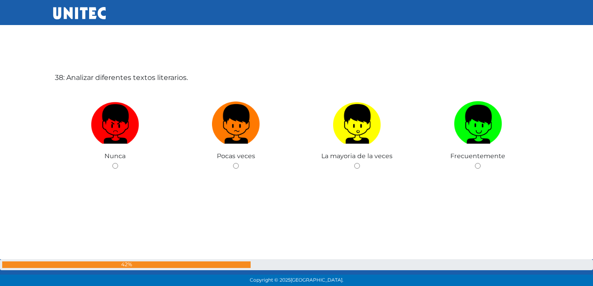
scroll to position [10616, 0]
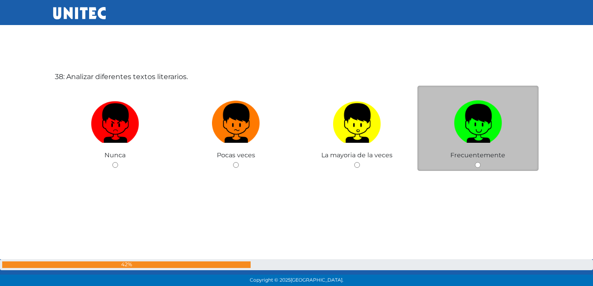
click at [474, 164] on div "Frecuentemente" at bounding box center [477, 129] width 121 height 86
click at [475, 164] on input "radio" at bounding box center [478, 165] width 6 height 6
radio input "true"
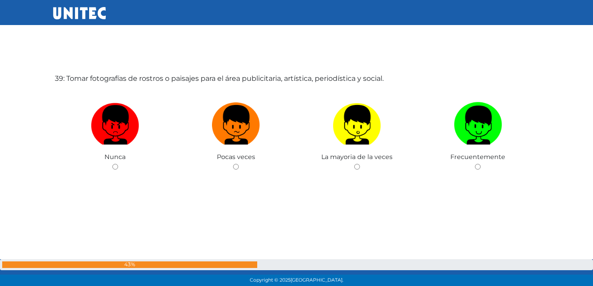
scroll to position [10901, 0]
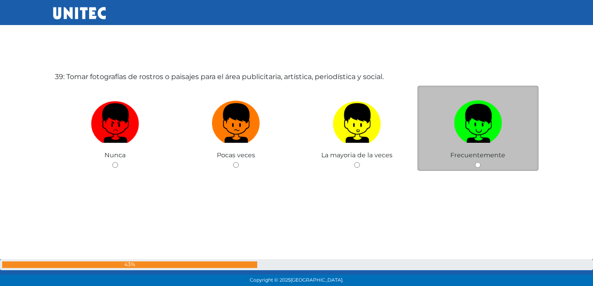
click at [478, 162] on input "radio" at bounding box center [478, 165] width 6 height 6
radio input "true"
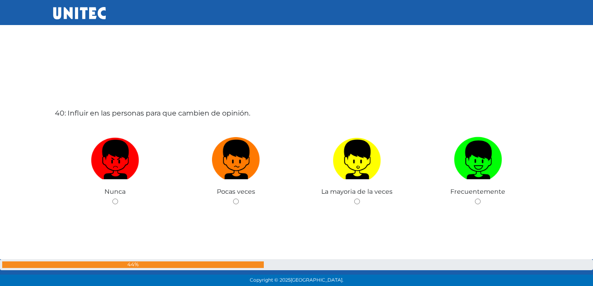
scroll to position [11166, 0]
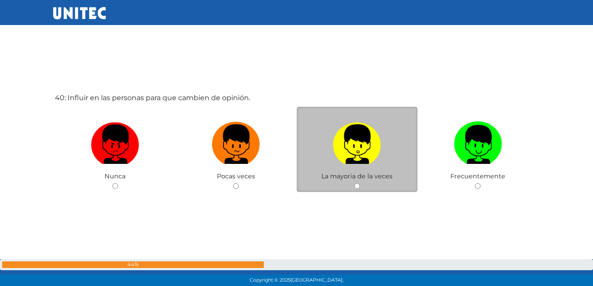
click at [356, 184] on input "radio" at bounding box center [357, 186] width 6 height 6
radio input "true"
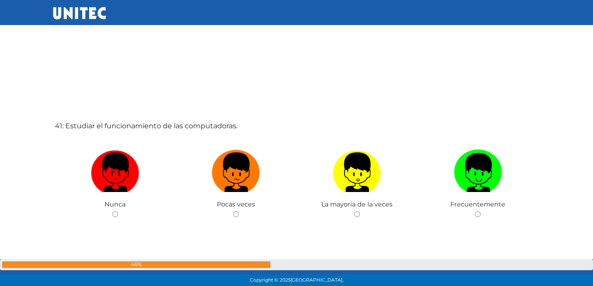
scroll to position [11430, 0]
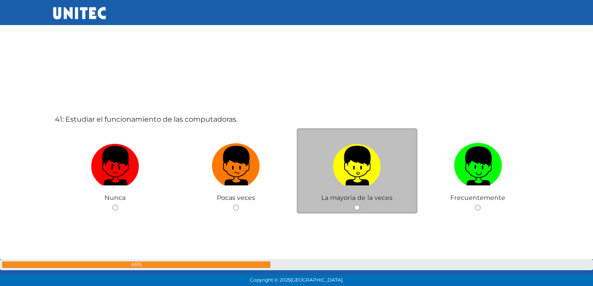
click at [357, 205] on input "radio" at bounding box center [357, 208] width 6 height 6
radio input "true"
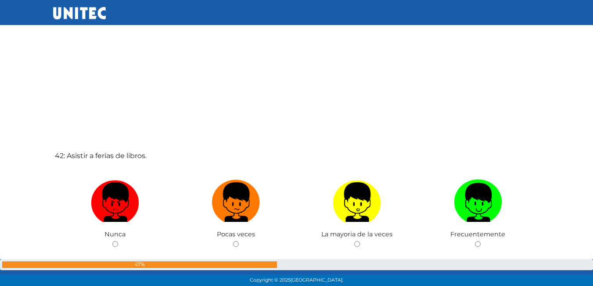
scroll to position [11693, 0]
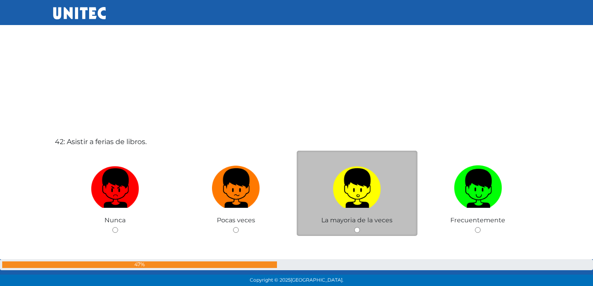
click at [357, 231] on input "radio" at bounding box center [357, 230] width 6 height 6
radio input "true"
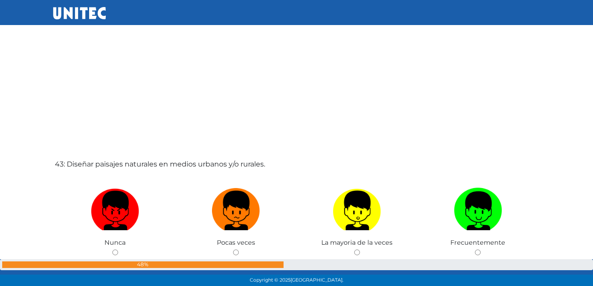
scroll to position [12001, 0]
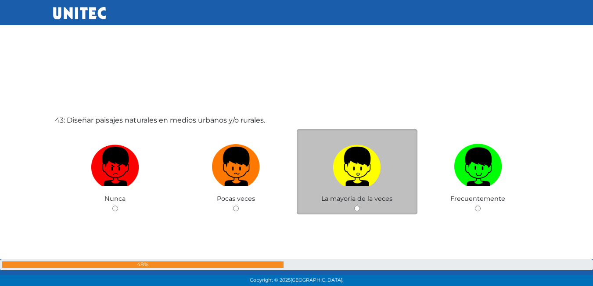
click at [358, 206] on input "radio" at bounding box center [357, 208] width 6 height 6
radio input "true"
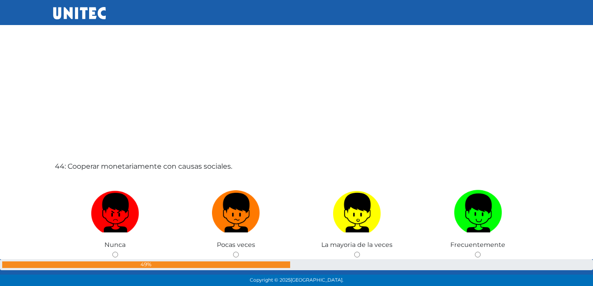
scroll to position [12256, 0]
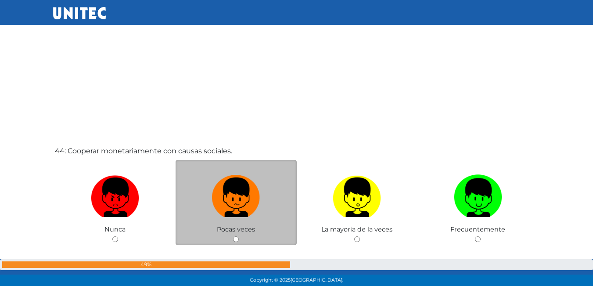
click at [233, 237] on input "radio" at bounding box center [236, 239] width 6 height 6
radio input "true"
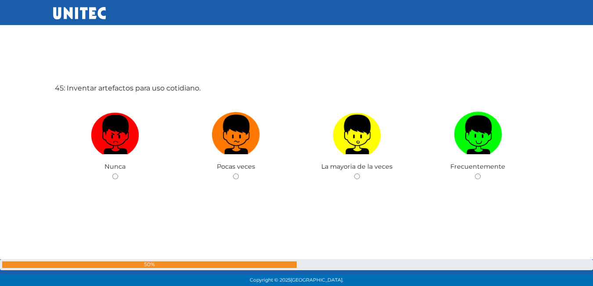
scroll to position [12616, 0]
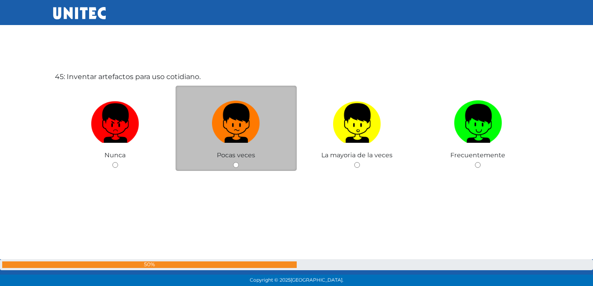
click at [236, 162] on div "Pocas veces" at bounding box center [236, 129] width 121 height 86
click at [236, 164] on input "radio" at bounding box center [236, 165] width 6 height 6
radio input "true"
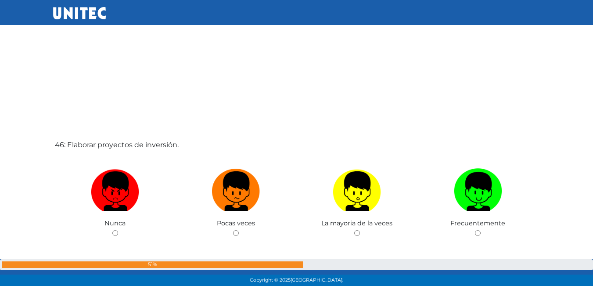
scroll to position [12875, 0]
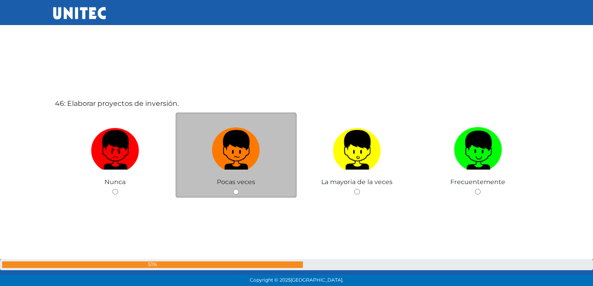
click at [236, 193] on input "radio" at bounding box center [236, 192] width 6 height 6
radio input "true"
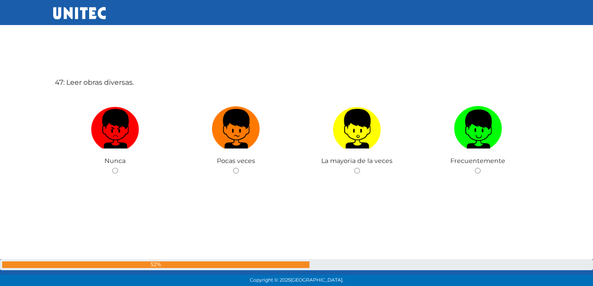
scroll to position [13187, 0]
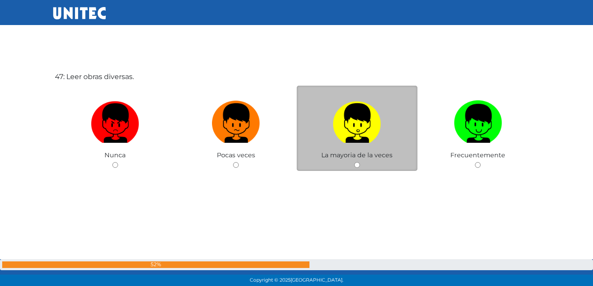
click at [357, 165] on input "radio" at bounding box center [357, 165] width 6 height 6
radio input "true"
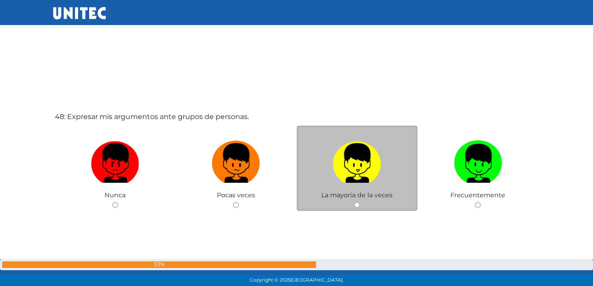
scroll to position [13452, 0]
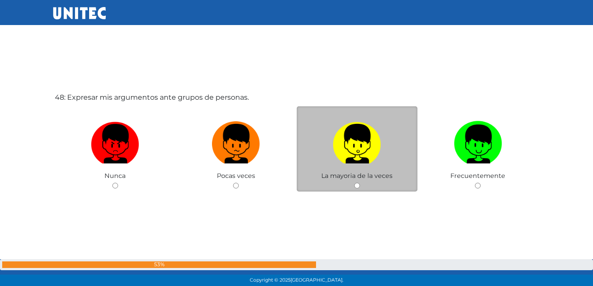
click at [357, 183] on input "radio" at bounding box center [357, 186] width 6 height 6
radio input "true"
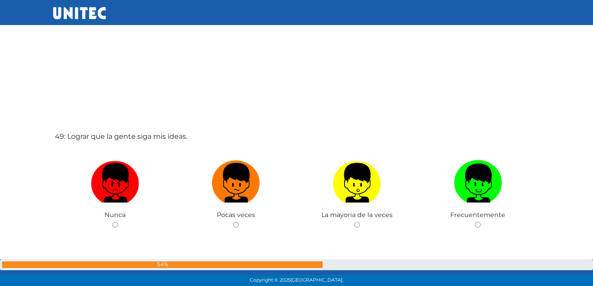
scroll to position [13714, 0]
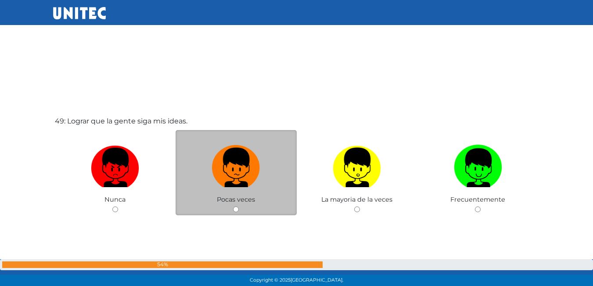
click at [236, 207] on input "radio" at bounding box center [236, 209] width 6 height 6
radio input "true"
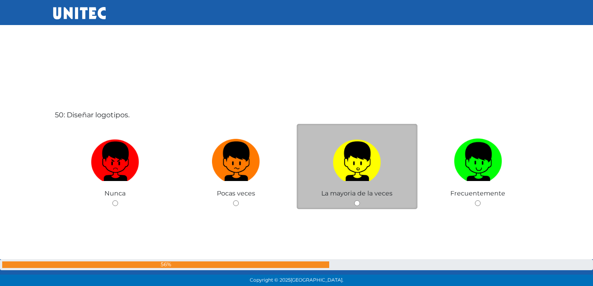
scroll to position [14021, 0]
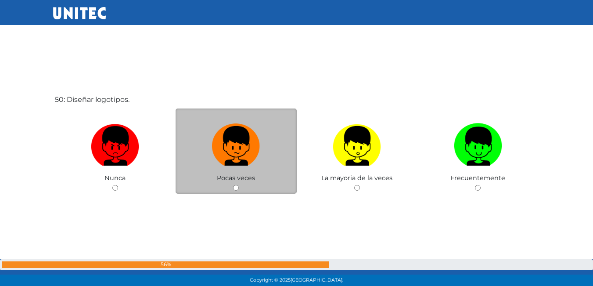
click at [234, 187] on input "radio" at bounding box center [236, 188] width 6 height 6
radio input "true"
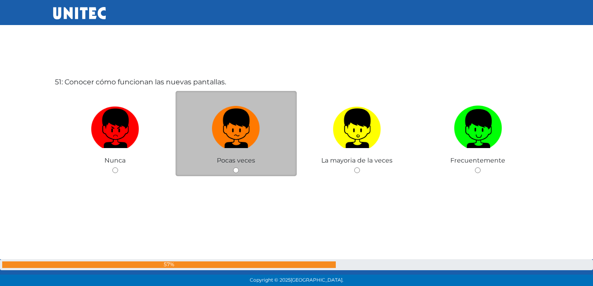
scroll to position [14330, 0]
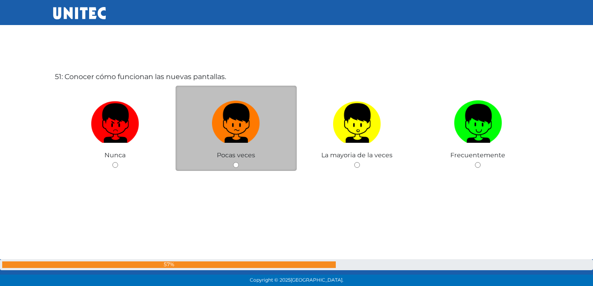
click at [237, 163] on input "radio" at bounding box center [236, 165] width 6 height 6
radio input "true"
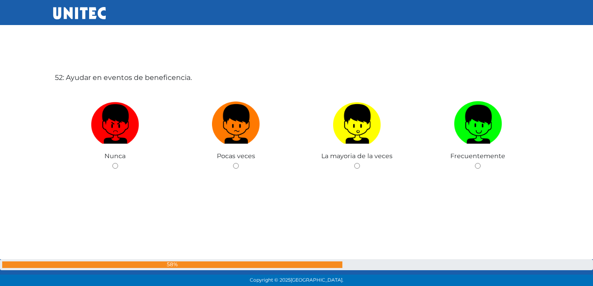
scroll to position [14616, 0]
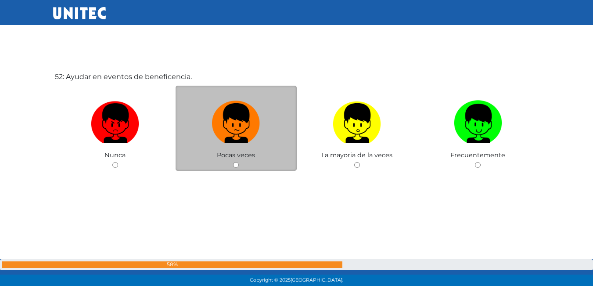
click at [236, 163] on input "radio" at bounding box center [236, 165] width 6 height 6
radio input "true"
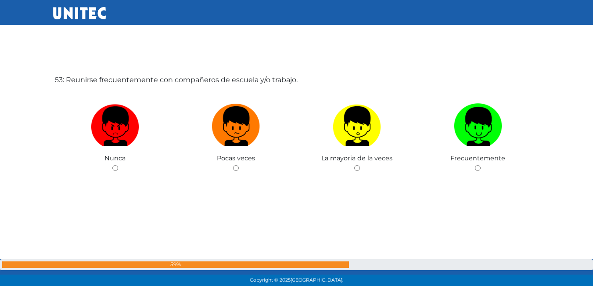
scroll to position [14901, 0]
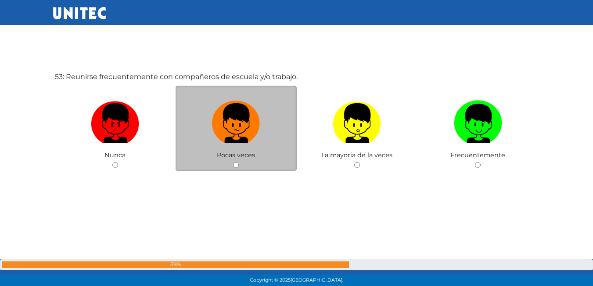
click at [237, 165] on input "radio" at bounding box center [236, 165] width 6 height 6
radio input "true"
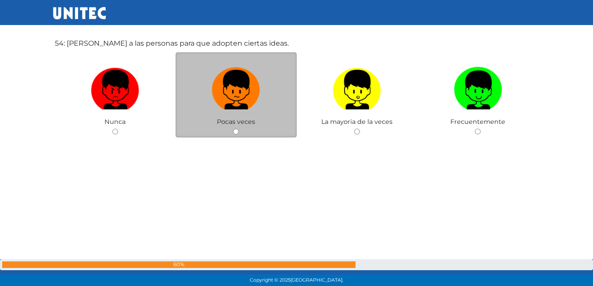
scroll to position [15264, 0]
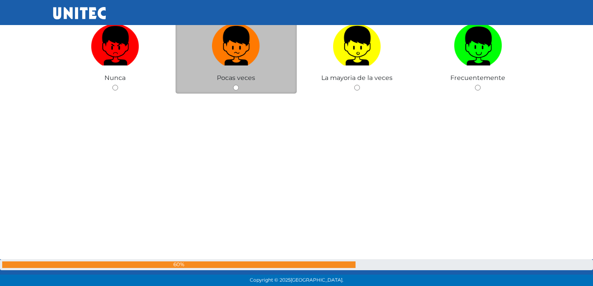
click at [236, 84] on div "Pocas veces" at bounding box center [236, 51] width 121 height 86
click at [235, 86] on input "radio" at bounding box center [236, 88] width 6 height 6
radio input "true"
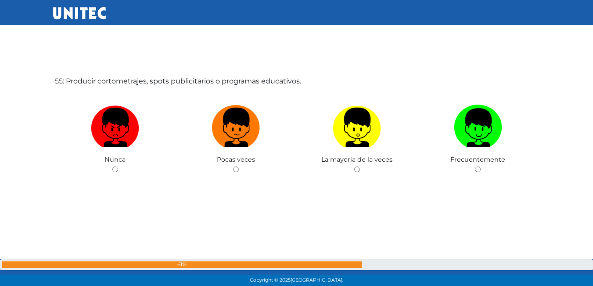
scroll to position [15473, 0]
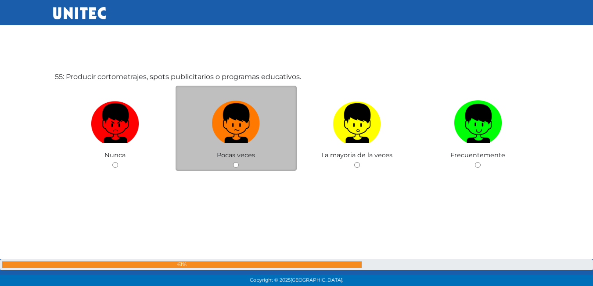
click at [237, 164] on input "radio" at bounding box center [236, 165] width 6 height 6
radio input "true"
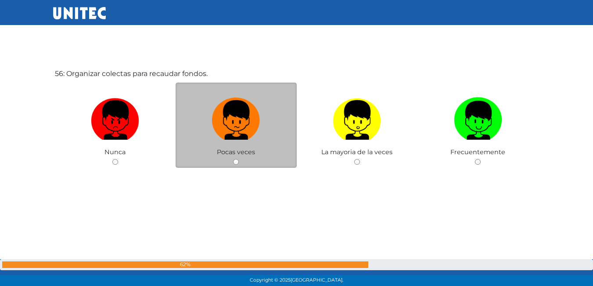
scroll to position [15782, 0]
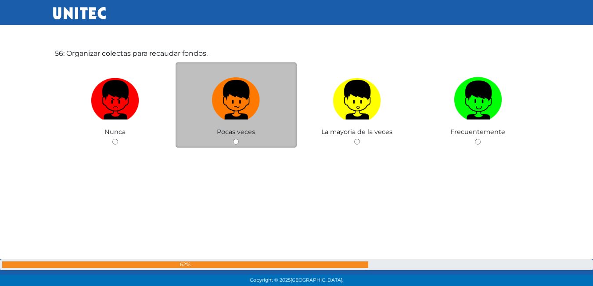
click at [235, 140] on input "radio" at bounding box center [236, 142] width 6 height 6
radio input "true"
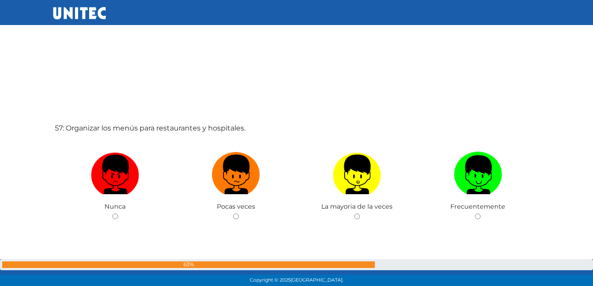
scroll to position [16004, 0]
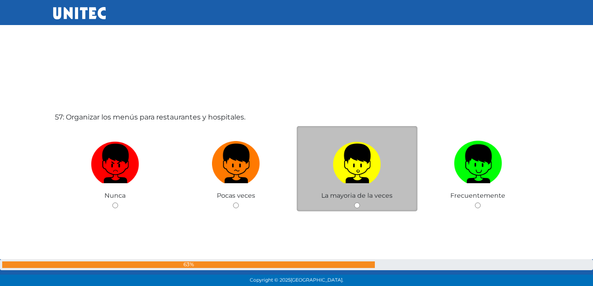
click at [358, 203] on input "radio" at bounding box center [357, 205] width 6 height 6
radio input "true"
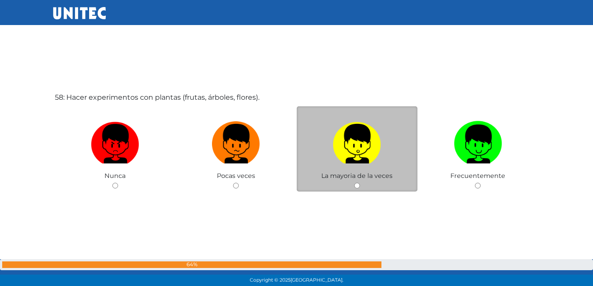
scroll to position [16310, 0]
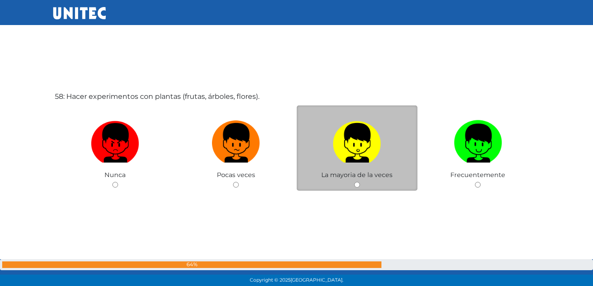
click at [356, 183] on input "radio" at bounding box center [357, 185] width 6 height 6
radio input "true"
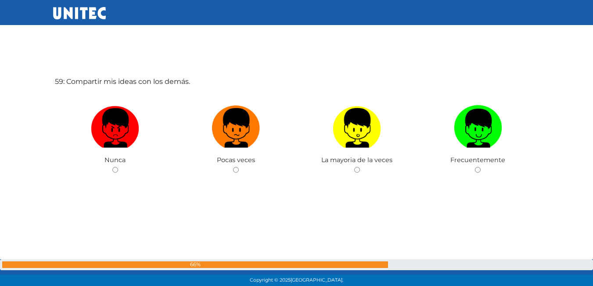
scroll to position [16616, 0]
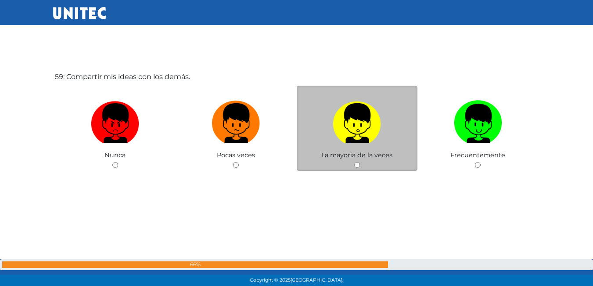
click at [358, 163] on input "radio" at bounding box center [357, 165] width 6 height 6
radio input "true"
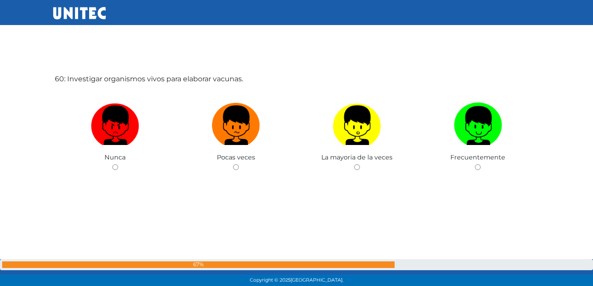
scroll to position [16901, 0]
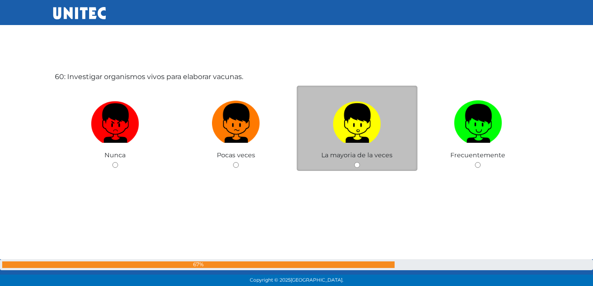
click at [356, 163] on input "radio" at bounding box center [357, 165] width 6 height 6
radio input "true"
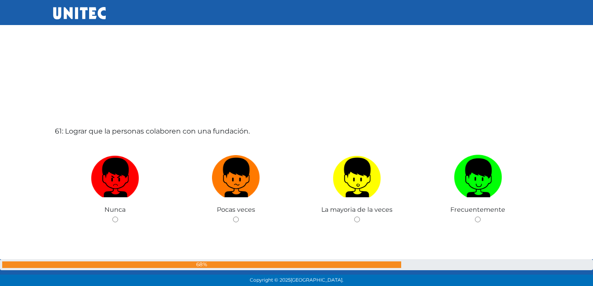
scroll to position [17165, 0]
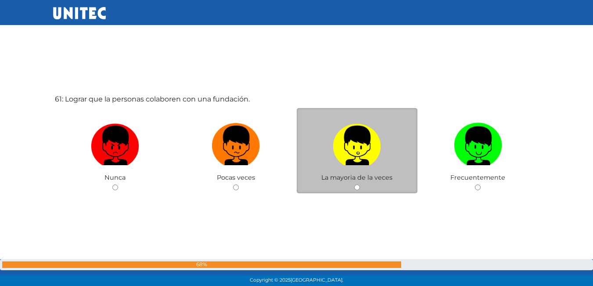
click at [356, 187] on input "radio" at bounding box center [357, 187] width 6 height 6
radio input "true"
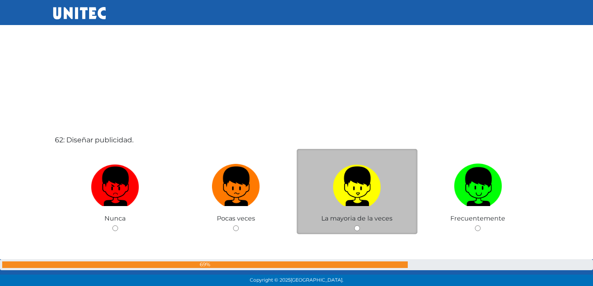
scroll to position [17417, 0]
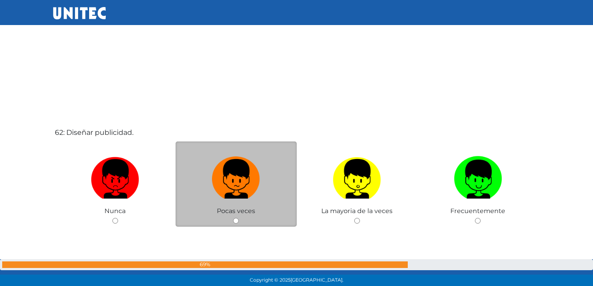
click at [237, 222] on input "radio" at bounding box center [236, 221] width 6 height 6
radio input "true"
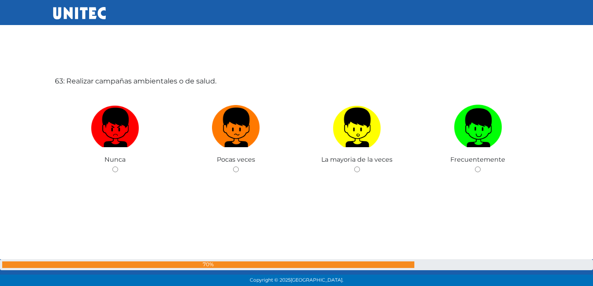
scroll to position [17759, 0]
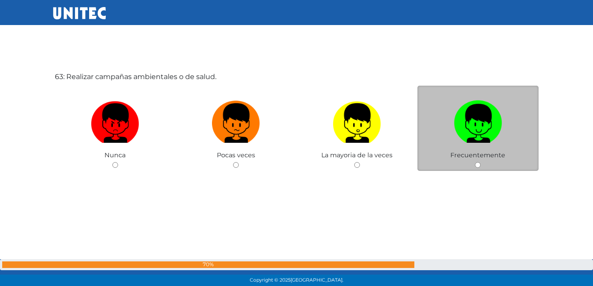
click at [476, 162] on div "Frecuentemente" at bounding box center [477, 129] width 121 height 86
click at [475, 162] on div "Frecuentemente" at bounding box center [477, 129] width 121 height 86
click at [478, 163] on input "radio" at bounding box center [478, 165] width 6 height 6
radio input "true"
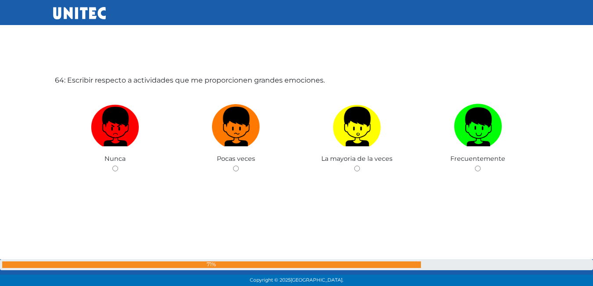
scroll to position [18044, 0]
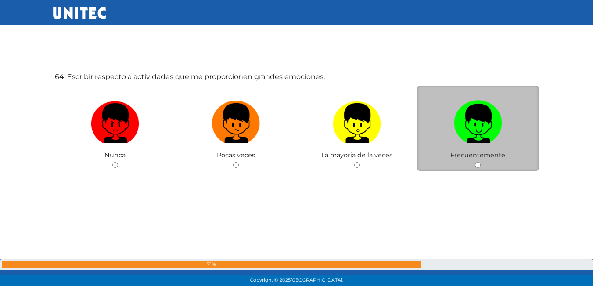
click at [479, 166] on input "radio" at bounding box center [478, 165] width 6 height 6
radio input "true"
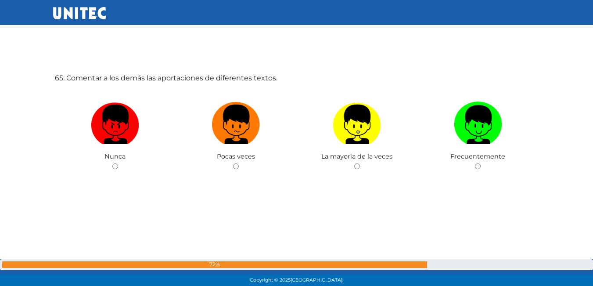
scroll to position [18354, 0]
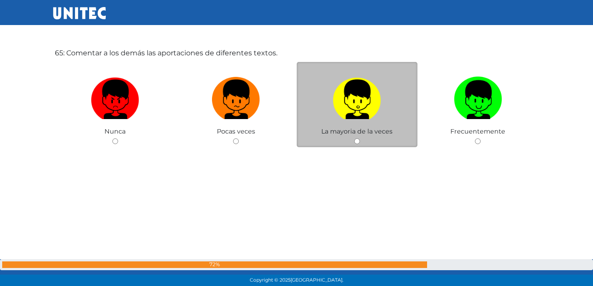
click at [355, 136] on div "La mayoria de la veces" at bounding box center [357, 105] width 121 height 86
click at [358, 140] on input "radio" at bounding box center [357, 141] width 6 height 6
radio input "true"
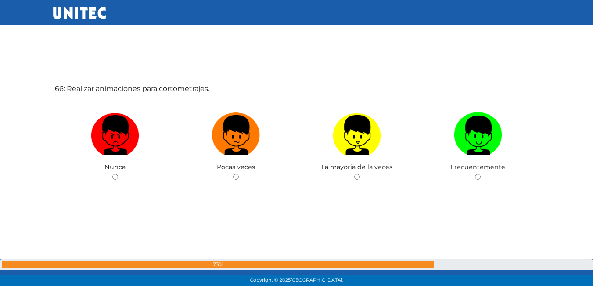
scroll to position [18619, 0]
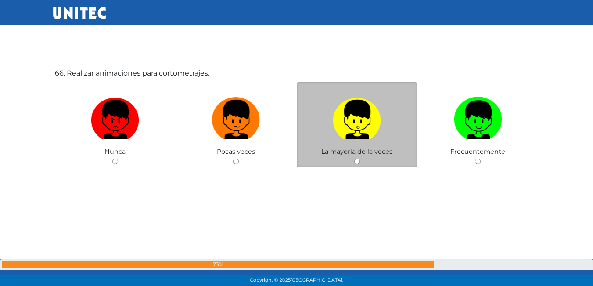
click at [356, 162] on input "radio" at bounding box center [357, 161] width 6 height 6
radio input "true"
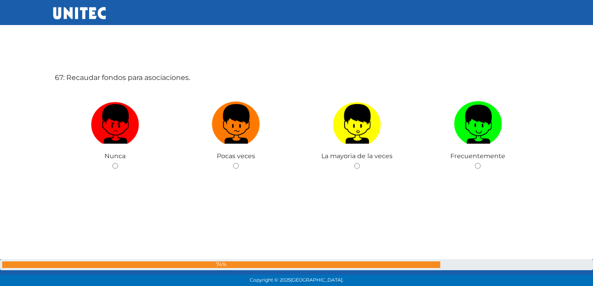
scroll to position [18901, 0]
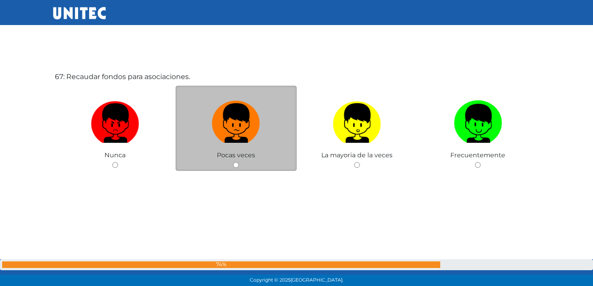
click at [235, 165] on input "radio" at bounding box center [236, 165] width 6 height 6
radio input "true"
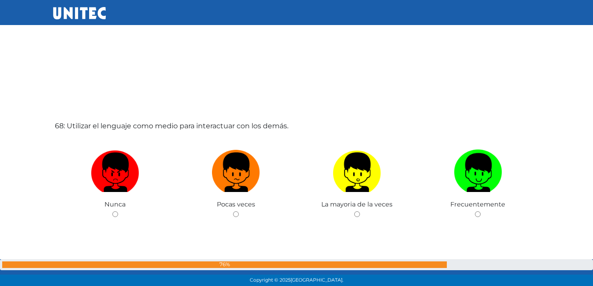
scroll to position [19166, 0]
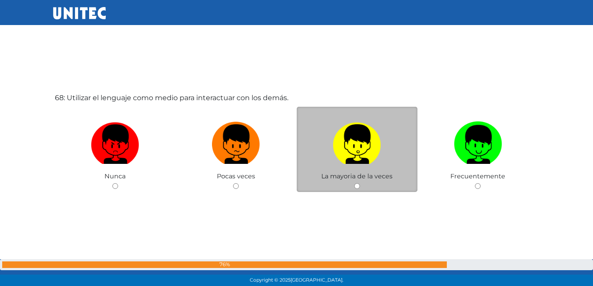
click at [357, 186] on input "radio" at bounding box center [357, 186] width 6 height 6
radio input "true"
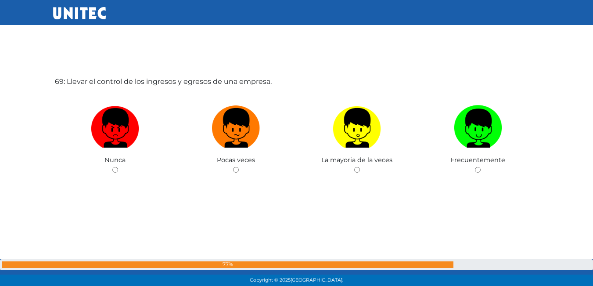
scroll to position [19473, 0]
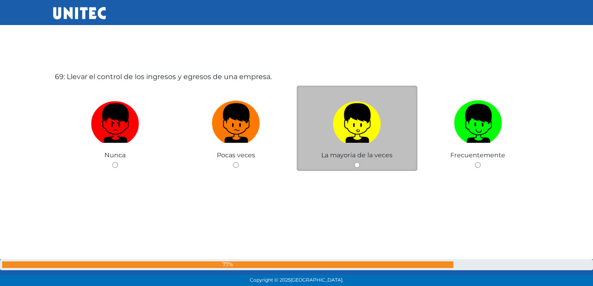
click at [356, 164] on input "radio" at bounding box center [357, 165] width 6 height 6
radio input "true"
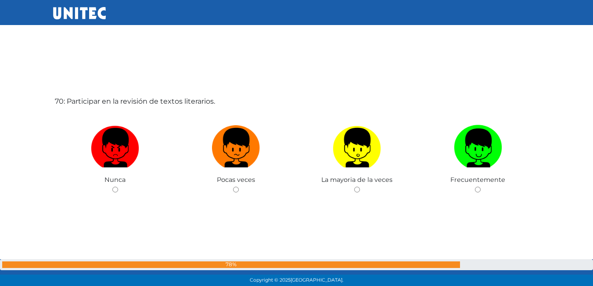
scroll to position [19738, 0]
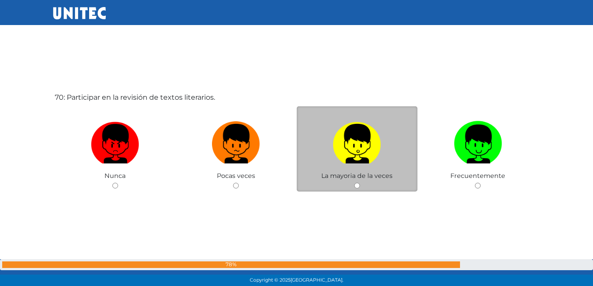
click at [357, 185] on input "radio" at bounding box center [357, 186] width 6 height 6
radio input "true"
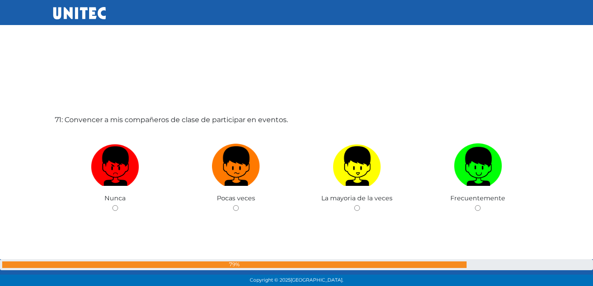
scroll to position [20045, 0]
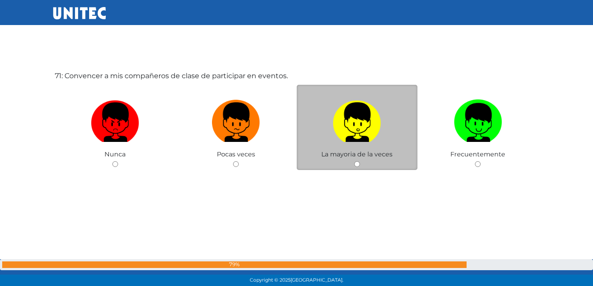
click at [356, 163] on input "radio" at bounding box center [357, 164] width 6 height 6
radio input "true"
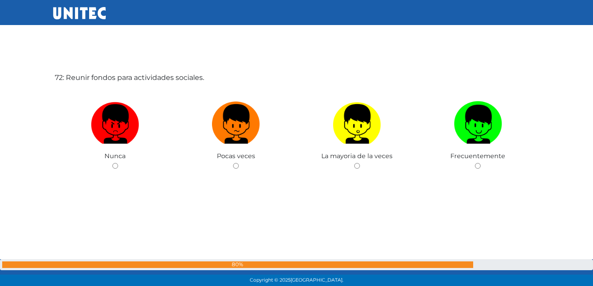
scroll to position [20305, 0]
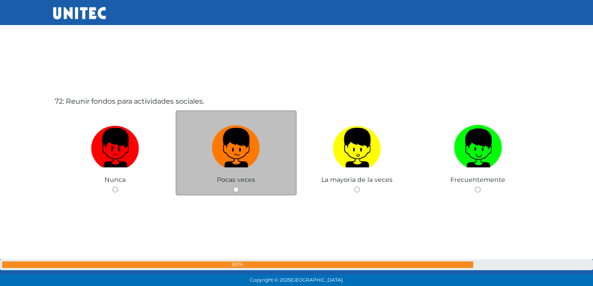
click at [236, 190] on input "radio" at bounding box center [236, 190] width 6 height 6
radio input "true"
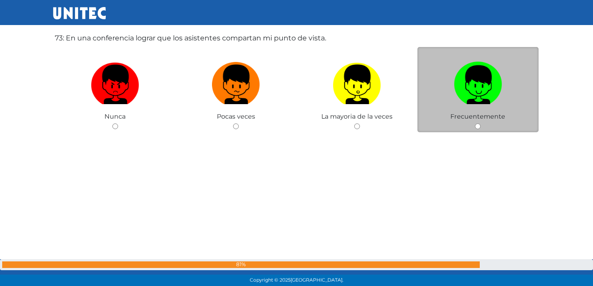
scroll to position [20655, 0]
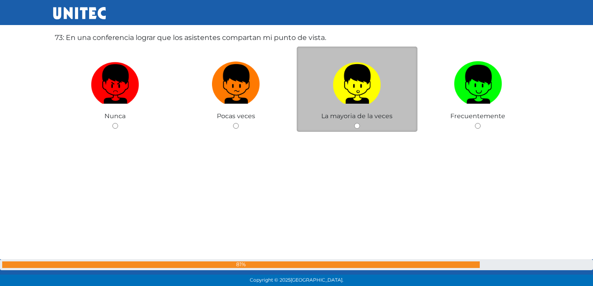
click at [356, 122] on div "La mayoria de la veces" at bounding box center [357, 90] width 121 height 86
click at [356, 126] on input "radio" at bounding box center [357, 126] width 6 height 6
radio input "true"
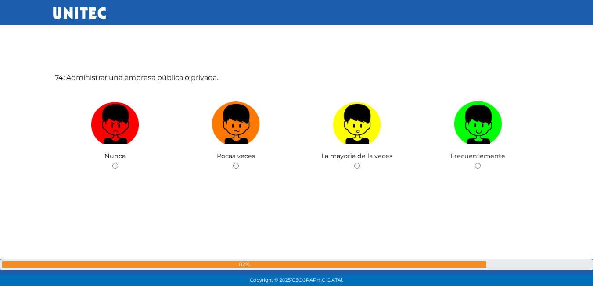
scroll to position [20873, 0]
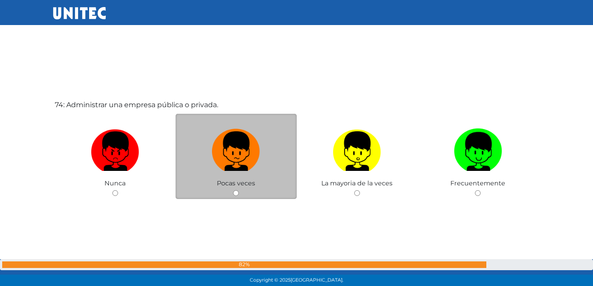
click at [234, 192] on input "radio" at bounding box center [236, 193] width 6 height 6
radio input "true"
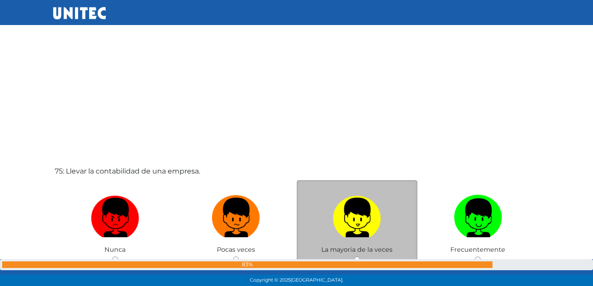
scroll to position [21137, 0]
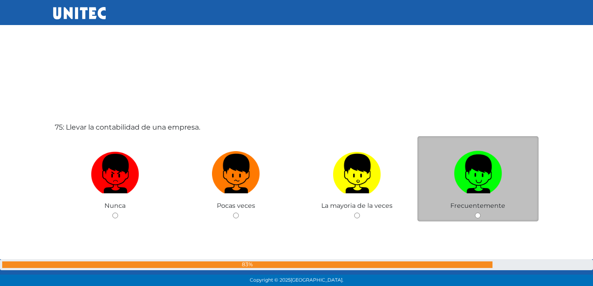
click at [478, 213] on input "radio" at bounding box center [478, 215] width 6 height 6
radio input "true"
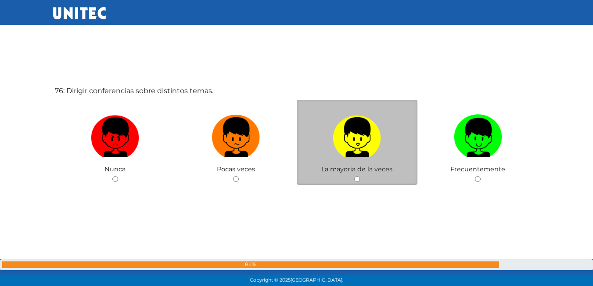
scroll to position [21482, 0]
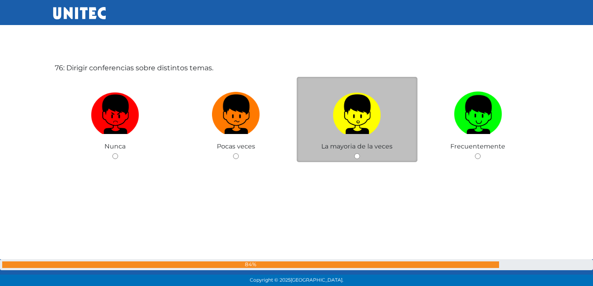
click at [355, 157] on input "radio" at bounding box center [357, 156] width 6 height 6
radio input "true"
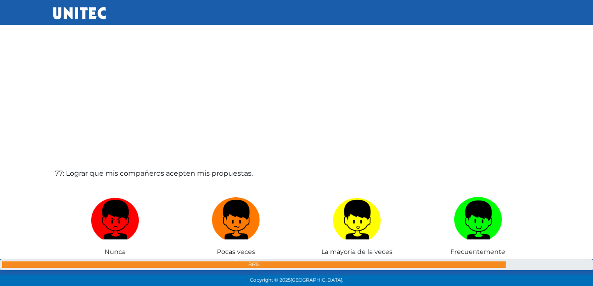
scroll to position [21692, 0]
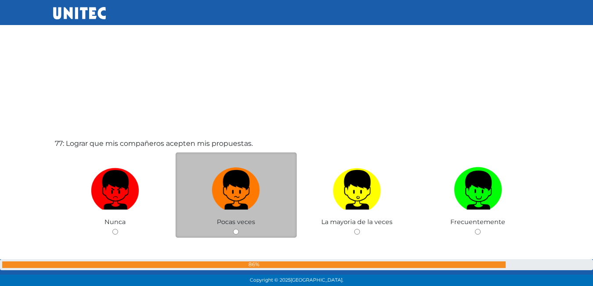
click at [237, 231] on input "radio" at bounding box center [236, 232] width 6 height 6
radio input "true"
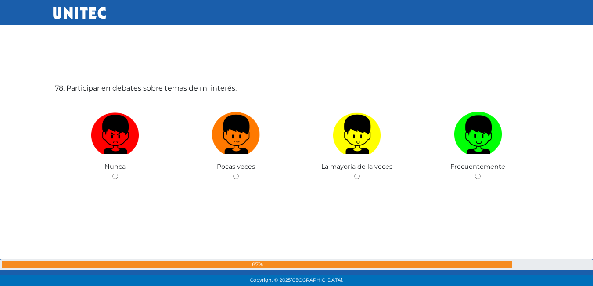
scroll to position [22042, 0]
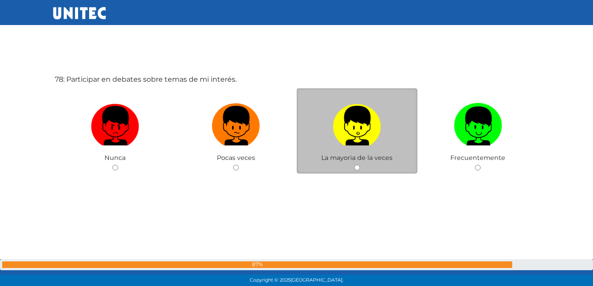
click at [357, 170] on input "radio" at bounding box center [357, 168] width 6 height 6
radio input "true"
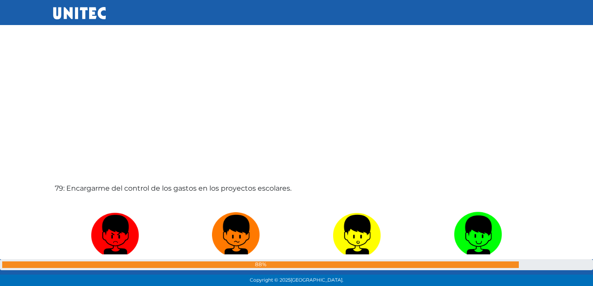
scroll to position [22262, 0]
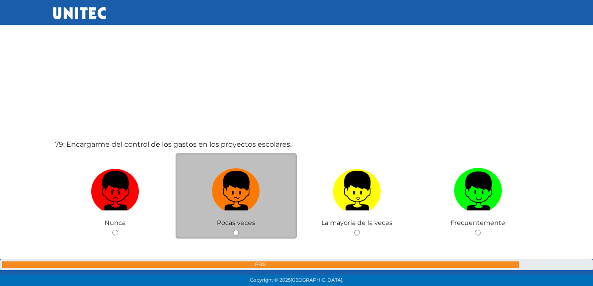
click at [237, 231] on input "radio" at bounding box center [236, 233] width 6 height 6
radio input "true"
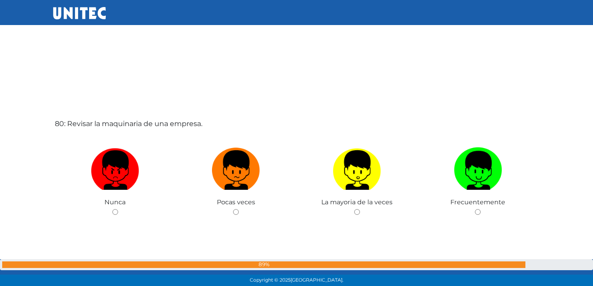
scroll to position [22613, 0]
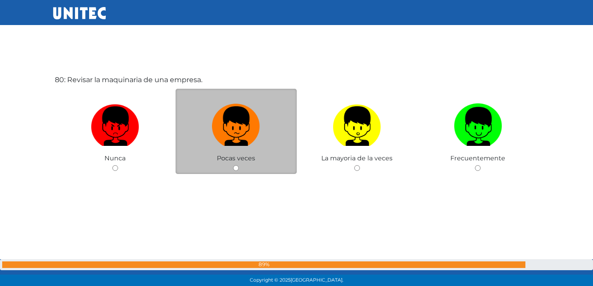
click at [236, 166] on input "radio" at bounding box center [236, 168] width 6 height 6
radio input "true"
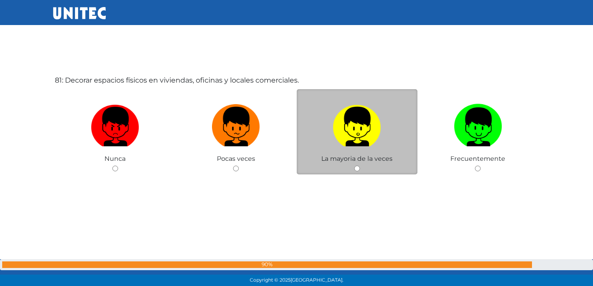
scroll to position [22901, 0]
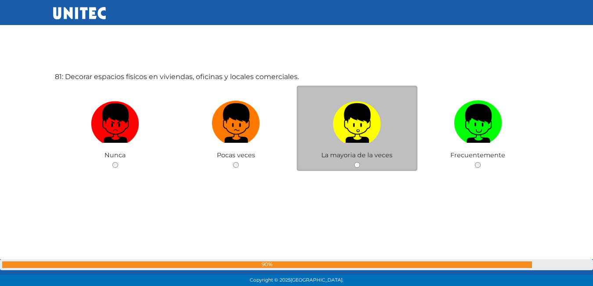
click at [355, 166] on input "radio" at bounding box center [357, 165] width 6 height 6
radio input "true"
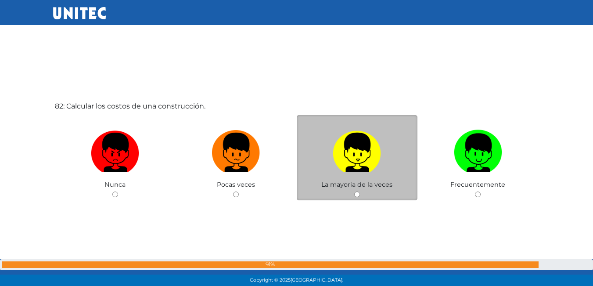
scroll to position [23167, 0]
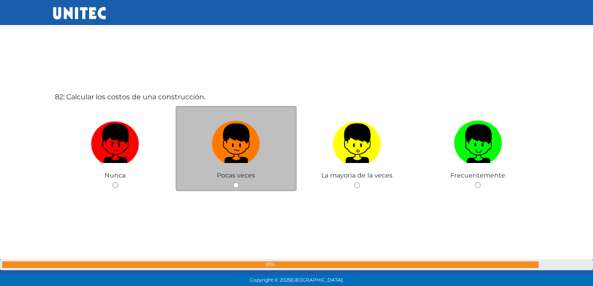
click at [235, 183] on input "radio" at bounding box center [236, 185] width 6 height 6
radio input "true"
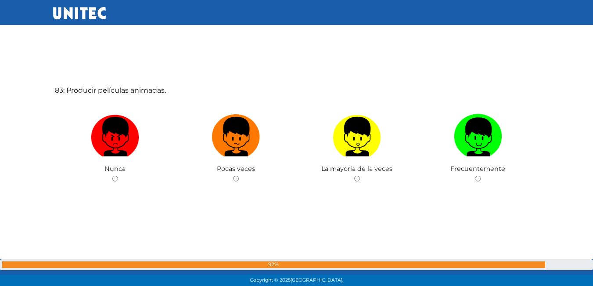
scroll to position [23475, 0]
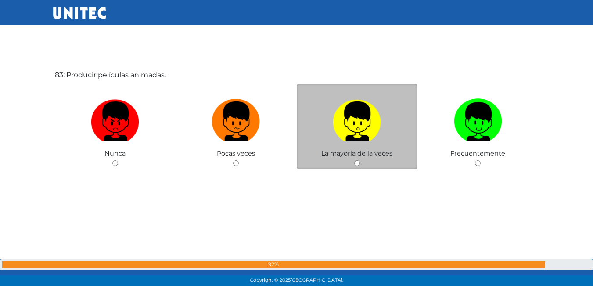
click at [355, 162] on input "radio" at bounding box center [357, 163] width 6 height 6
radio input "true"
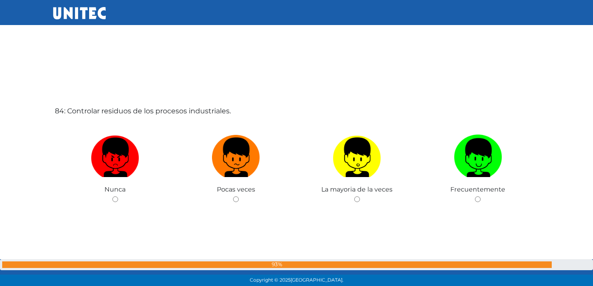
scroll to position [23740, 0]
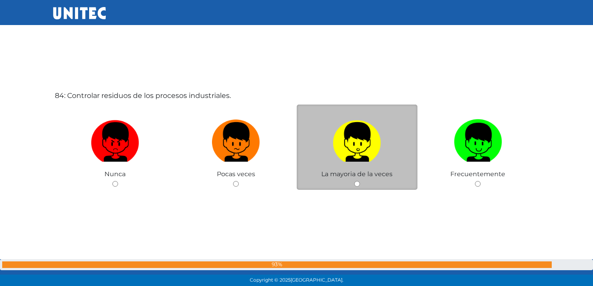
click at [356, 183] on input "radio" at bounding box center [357, 184] width 6 height 6
radio input "true"
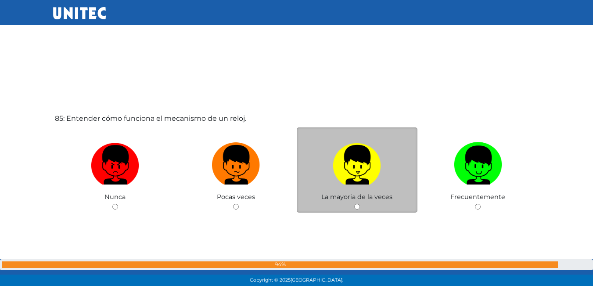
scroll to position [24004, 0]
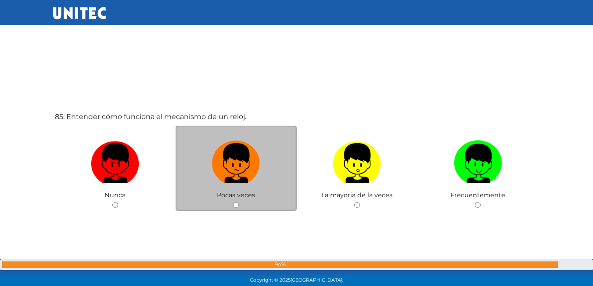
click at [237, 202] on input "radio" at bounding box center [236, 205] width 6 height 6
radio input "true"
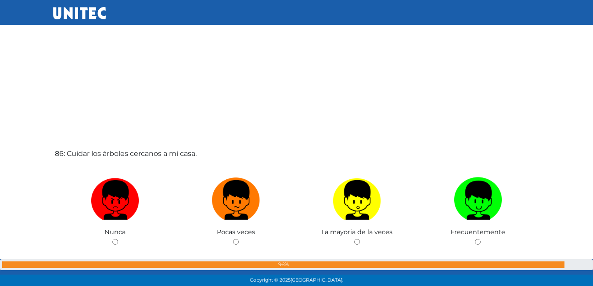
scroll to position [24268, 0]
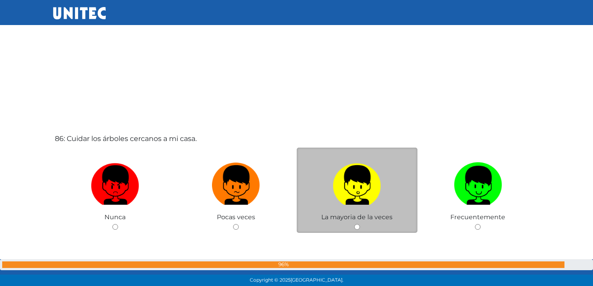
click at [356, 224] on input "radio" at bounding box center [357, 227] width 6 height 6
radio input "true"
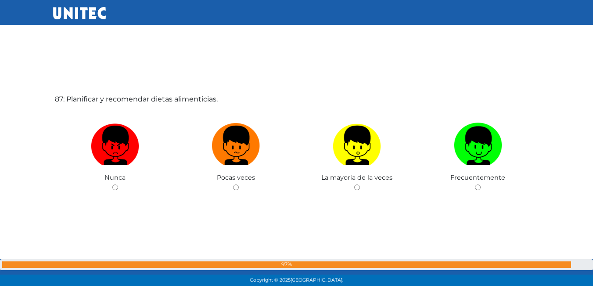
scroll to position [24619, 0]
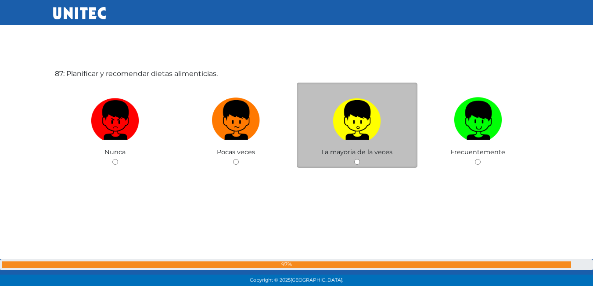
click at [354, 162] on input "radio" at bounding box center [357, 162] width 6 height 6
radio input "true"
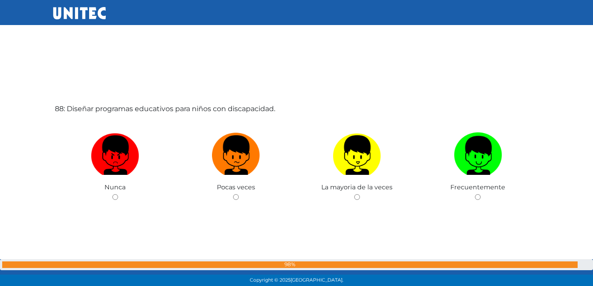
scroll to position [24885, 0]
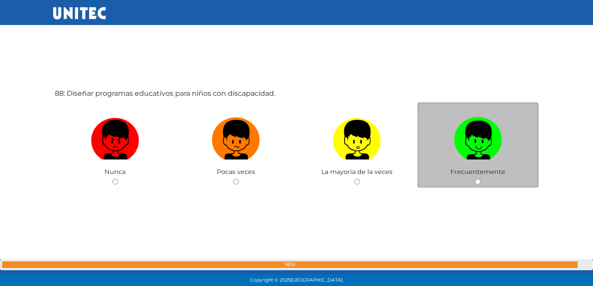
click at [477, 180] on input "radio" at bounding box center [478, 182] width 6 height 6
radio input "true"
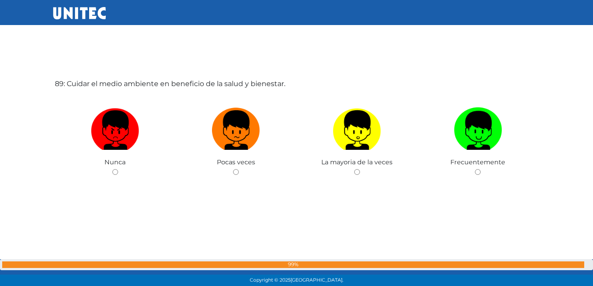
scroll to position [25187, 0]
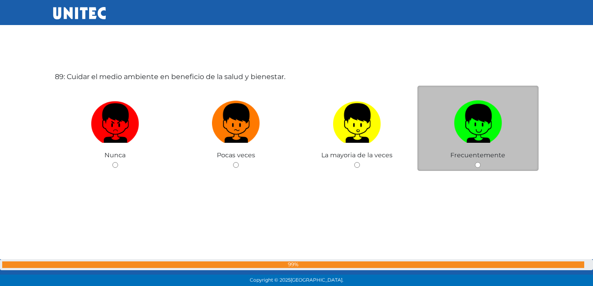
click at [477, 164] on input "radio" at bounding box center [478, 165] width 6 height 6
radio input "true"
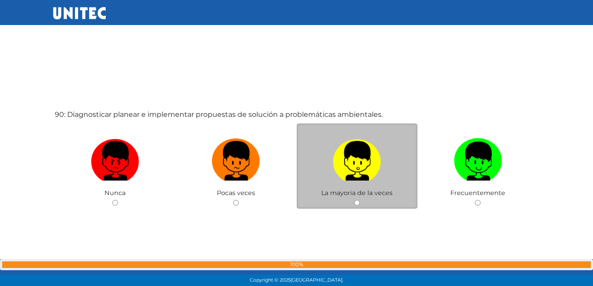
scroll to position [25451, 0]
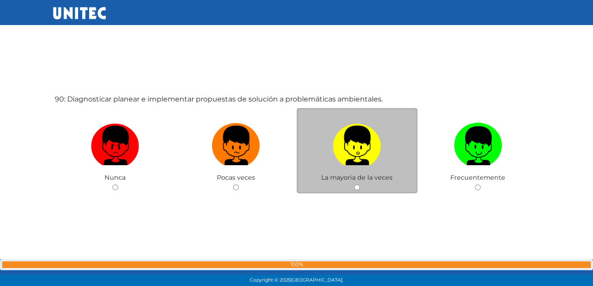
click at [356, 187] on input "radio" at bounding box center [357, 187] width 6 height 6
radio input "true"
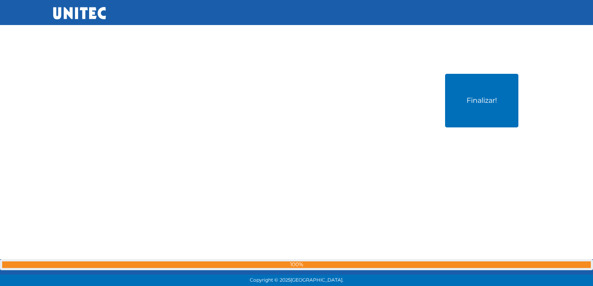
scroll to position [25759, 0]
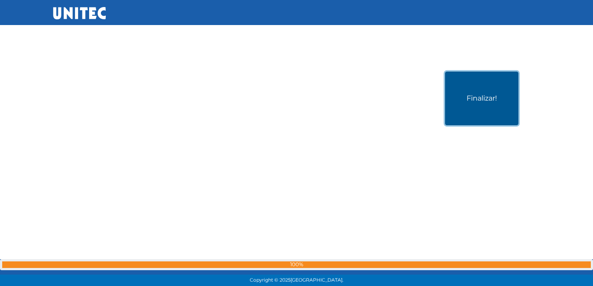
click at [478, 98] on button "Finalizar!" at bounding box center [481, 99] width 73 height 54
